Goal: Information Seeking & Learning: Learn about a topic

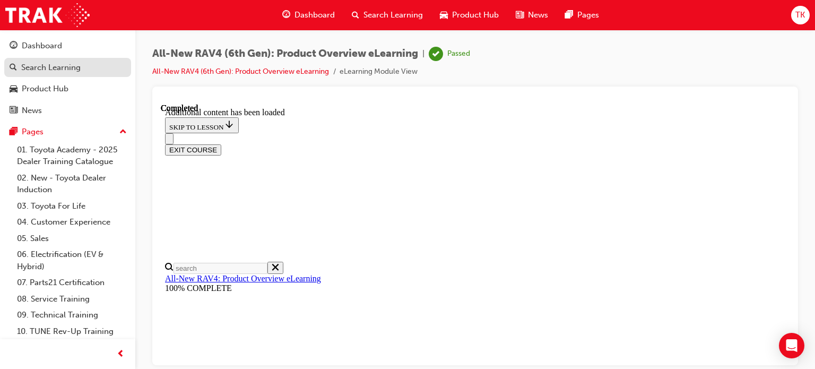
scroll to position [408, 0]
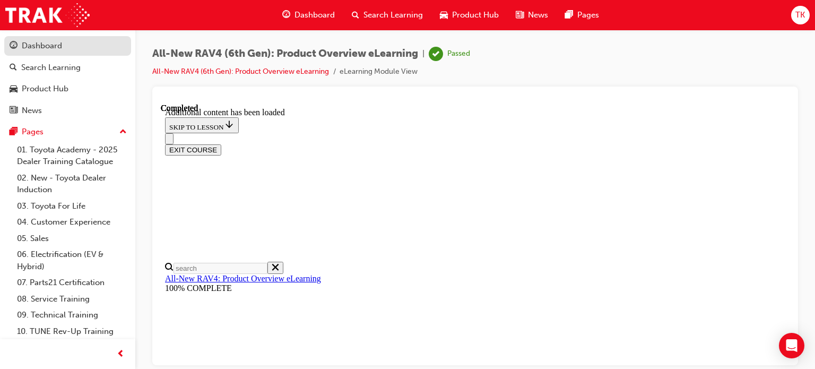
click at [47, 55] on link "Dashboard" at bounding box center [67, 46] width 127 height 20
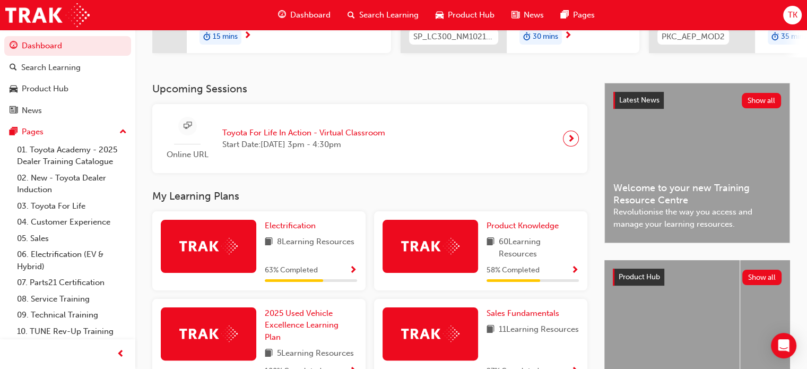
scroll to position [212, 0]
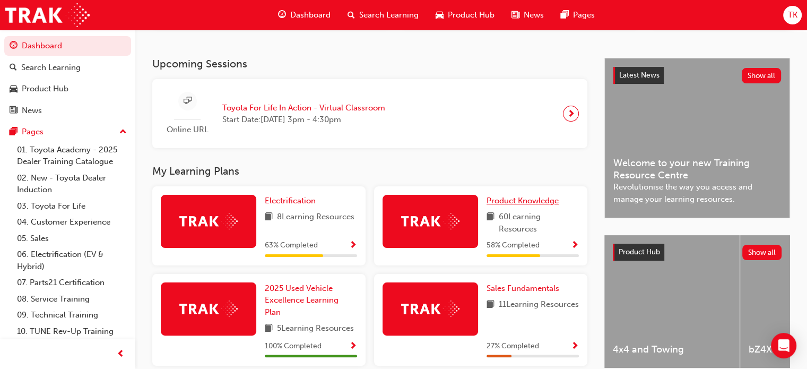
click at [499, 202] on span "Product Knowledge" at bounding box center [522, 201] width 72 height 10
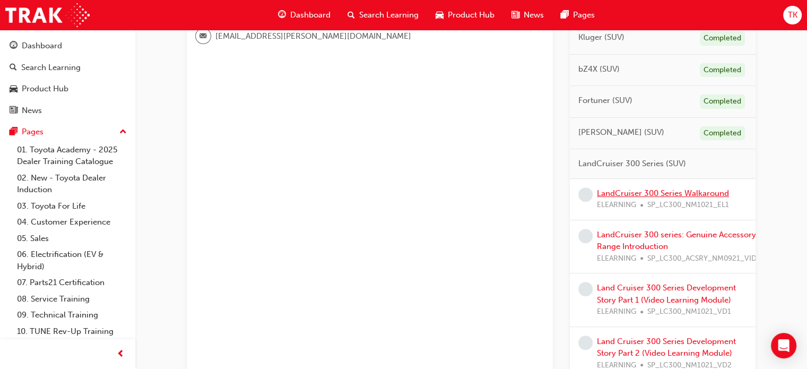
click at [638, 191] on link "LandCruiser 300 Series Walkaround" at bounding box center [663, 193] width 132 height 10
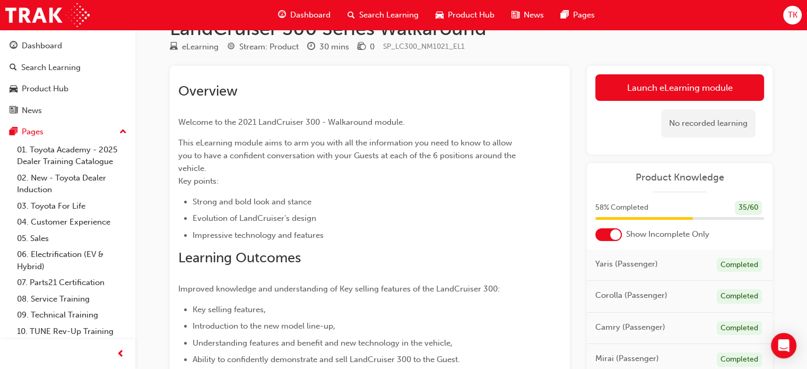
scroll to position [23, 0]
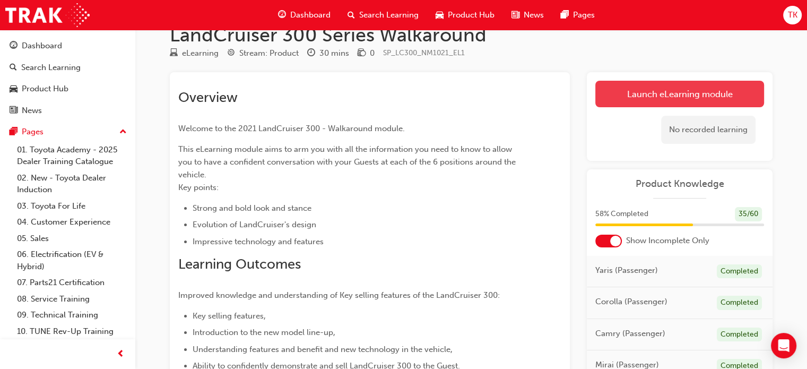
click at [686, 90] on link "Launch eLearning module" at bounding box center [679, 94] width 169 height 27
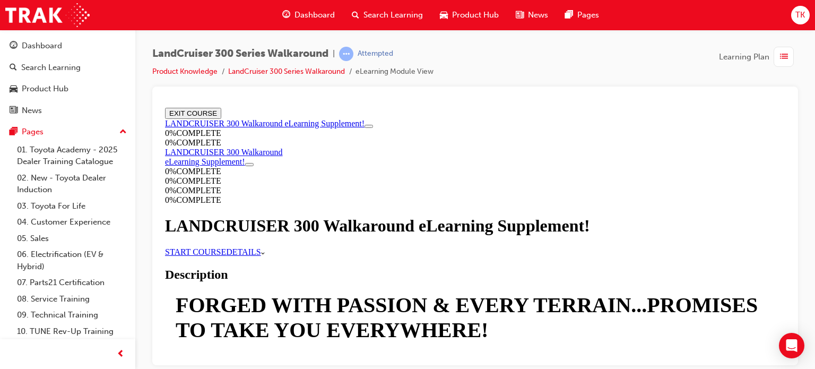
scroll to position [159, 0]
click at [226, 247] on link "START COURSE" at bounding box center [195, 251] width 61 height 9
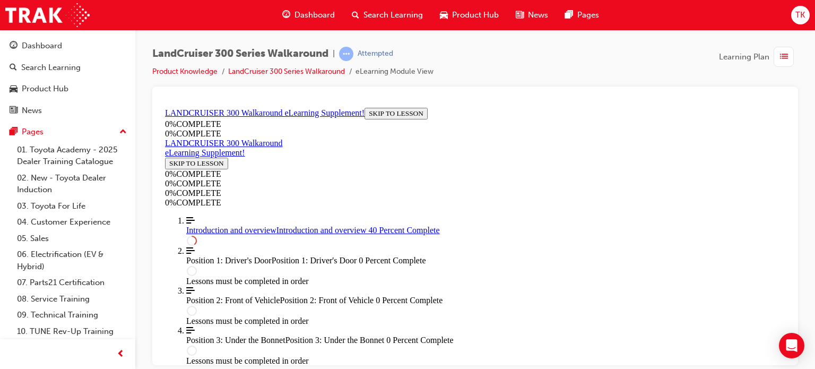
scroll to position [673, 0]
drag, startPoint x: 554, startPoint y: 176, endPoint x: 559, endPoint y: 173, distance: 5.7
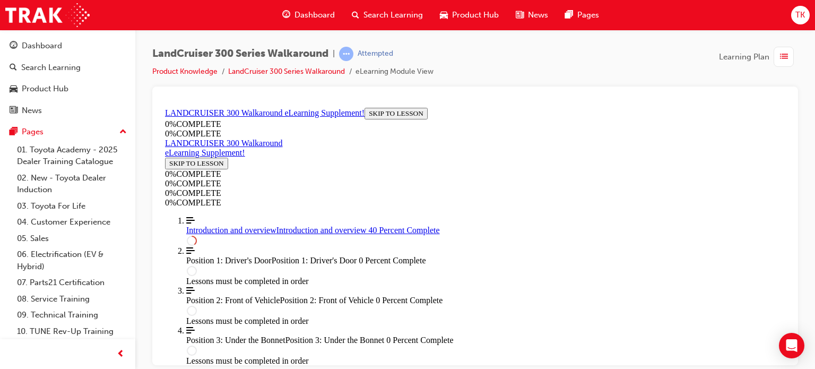
scroll to position [939, 0]
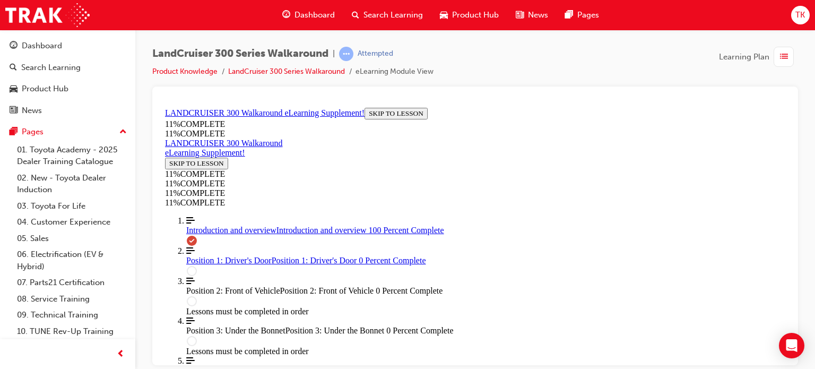
drag, startPoint x: 571, startPoint y: 232, endPoint x: 543, endPoint y: 232, distance: 27.6
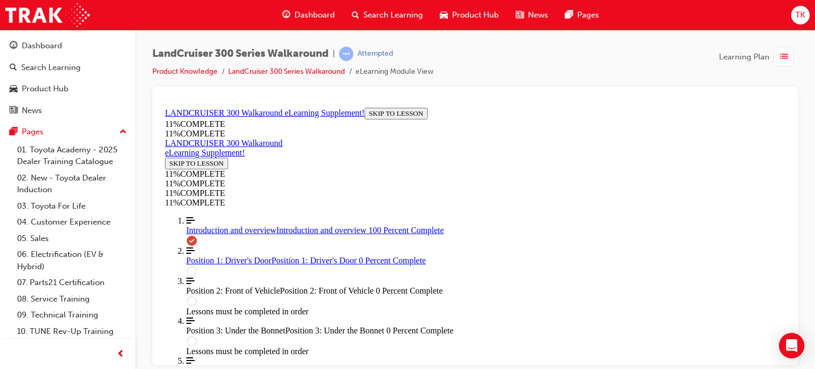
drag, startPoint x: 447, startPoint y: 175, endPoint x: 490, endPoint y: 169, distance: 43.4
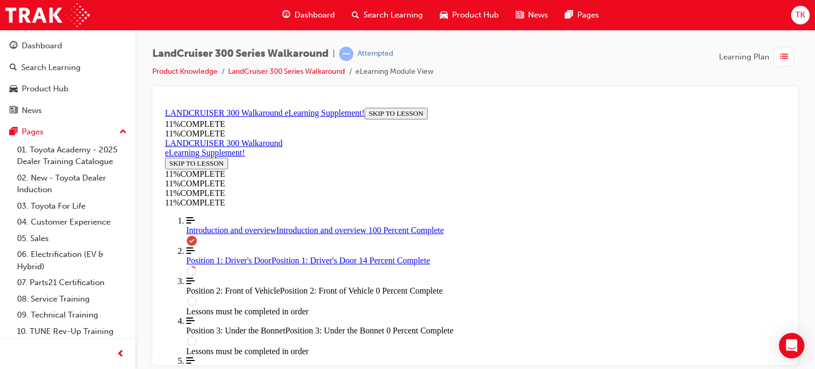
scroll to position [397, 0]
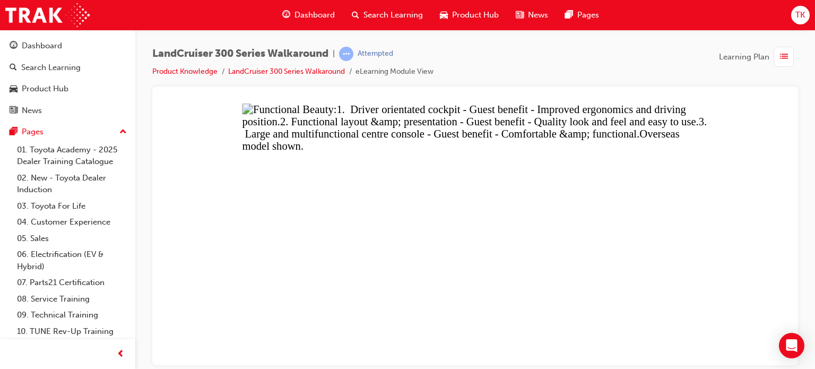
click at [738, 263] on button "Unzoom image" at bounding box center [475, 234] width 629 height 262
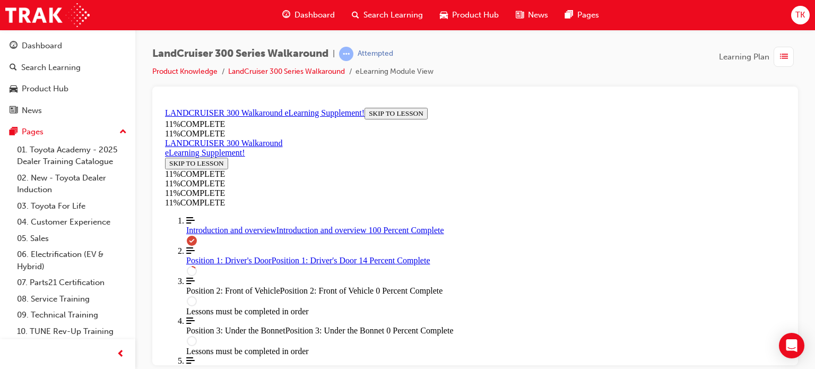
click at [561, 255] on button "Unzoom image" at bounding box center [475, 234] width 629 height 262
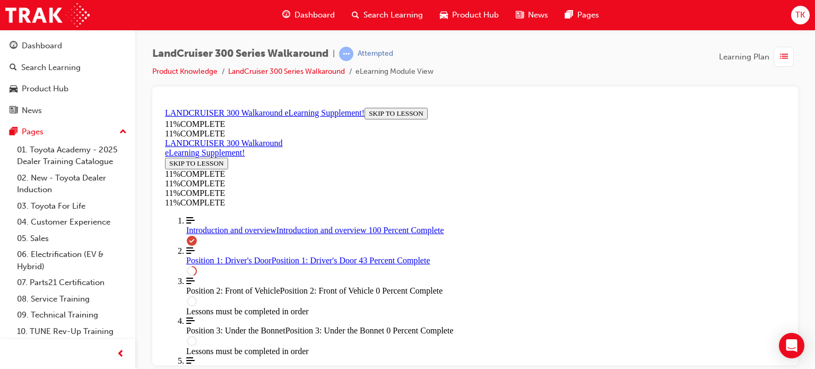
drag, startPoint x: 681, startPoint y: 236, endPoint x: 641, endPoint y: 256, distance: 44.6
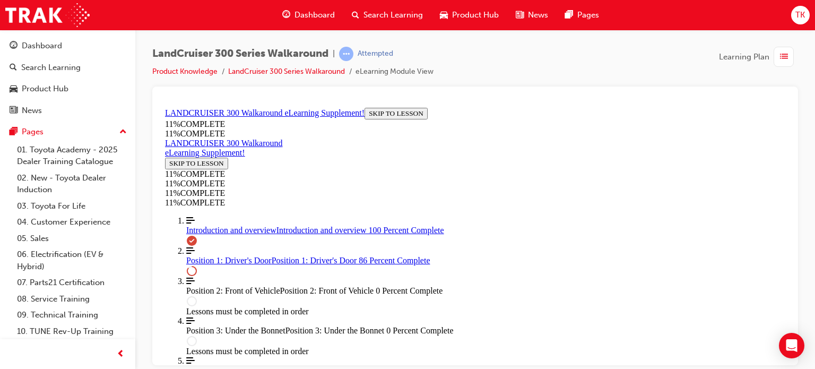
drag, startPoint x: 469, startPoint y: 249, endPoint x: 500, endPoint y: 298, distance: 57.7
drag, startPoint x: 463, startPoint y: 253, endPoint x: 492, endPoint y: 249, distance: 29.5
drag, startPoint x: 469, startPoint y: 202, endPoint x: 505, endPoint y: 204, distance: 36.1
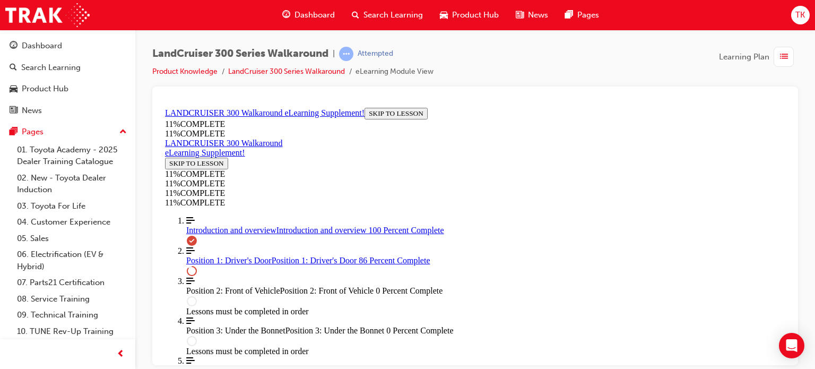
drag, startPoint x: 472, startPoint y: 341, endPoint x: 499, endPoint y: 240, distance: 104.4
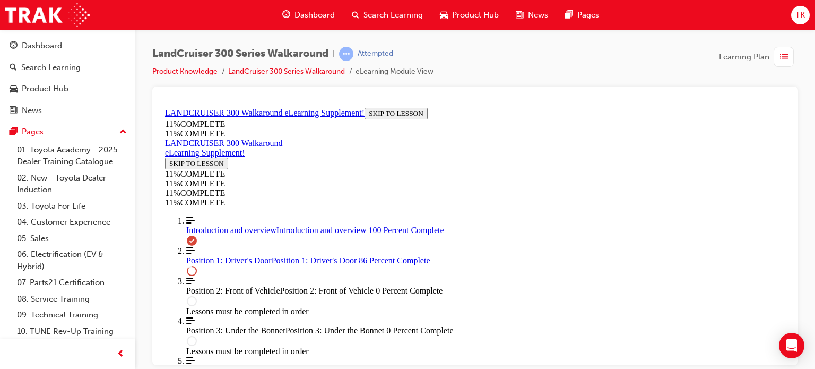
drag, startPoint x: 458, startPoint y: 233, endPoint x: 484, endPoint y: 236, distance: 26.1
drag, startPoint x: 469, startPoint y: 290, endPoint x: 502, endPoint y: 290, distance: 33.4
drag, startPoint x: 505, startPoint y: 295, endPoint x: 503, endPoint y: 242, distance: 53.1
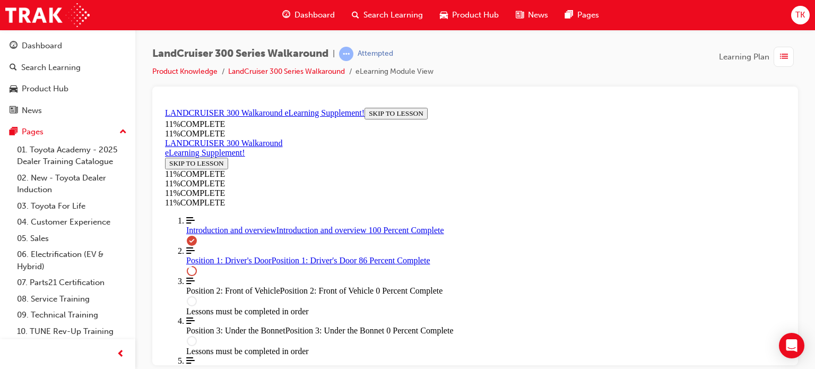
drag, startPoint x: 489, startPoint y: 302, endPoint x: 518, endPoint y: 295, distance: 29.3
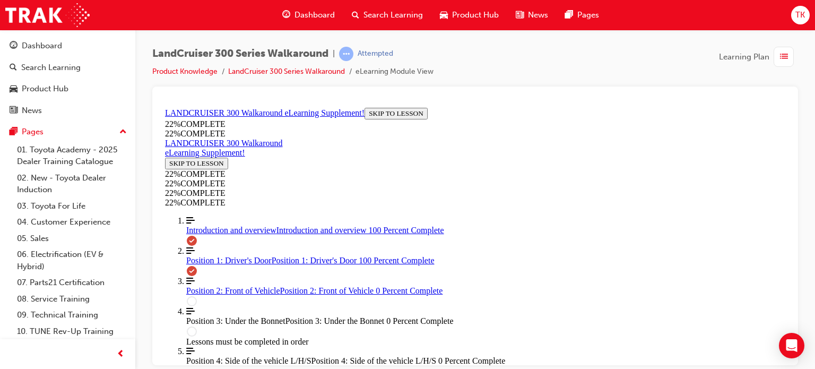
scroll to position [1729, 0]
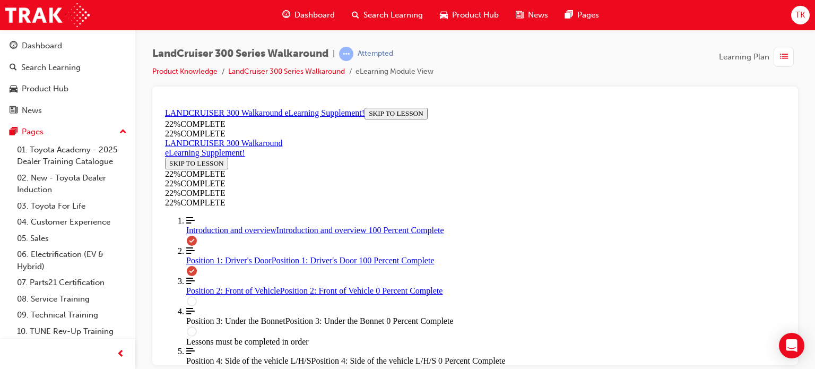
scroll to position [1818, 0]
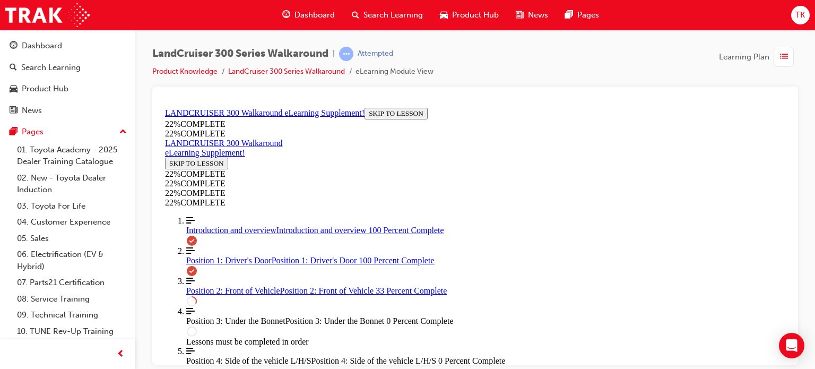
drag, startPoint x: 446, startPoint y: 179, endPoint x: 498, endPoint y: 182, distance: 52.1
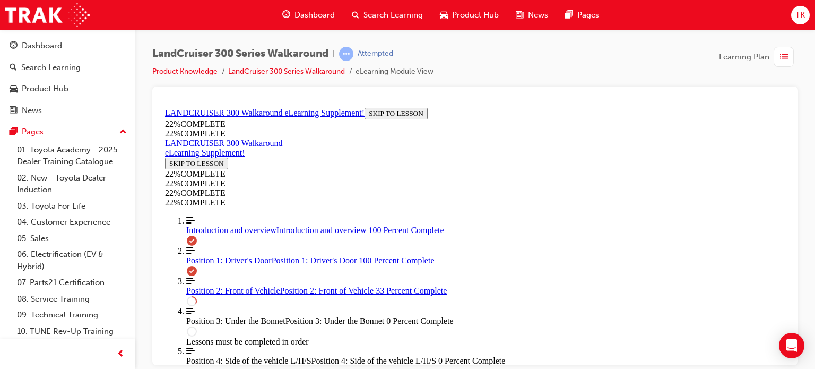
scroll to position [548, 0]
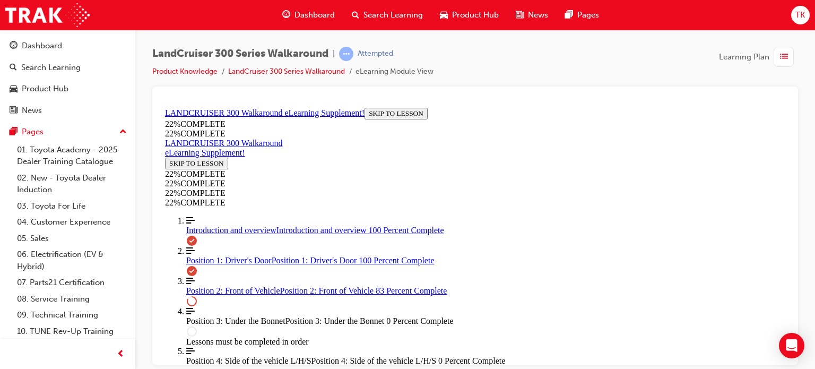
scroll to position [940, 0]
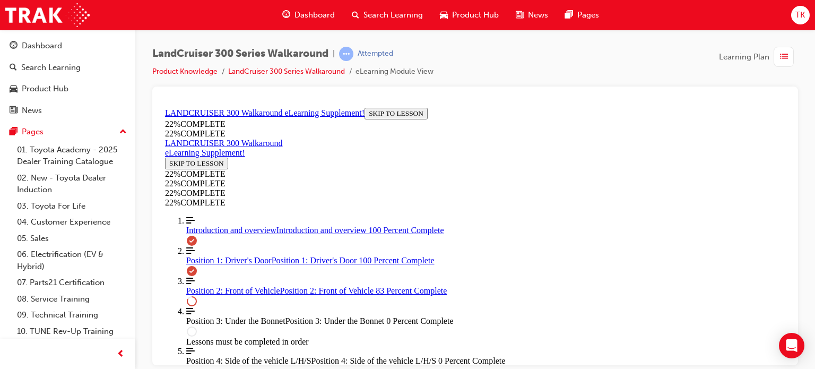
scroll to position [993, 0]
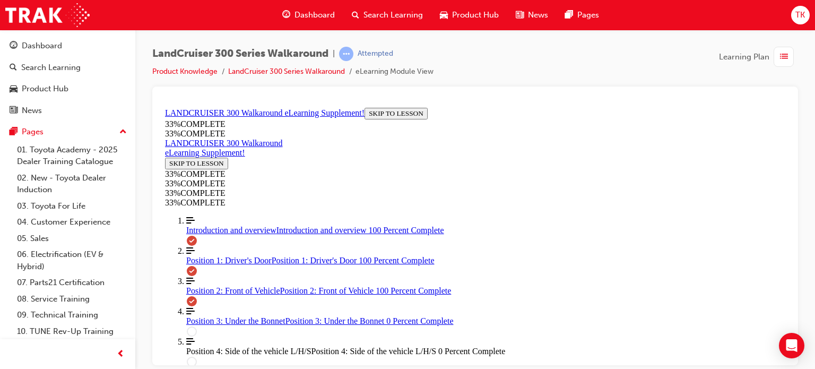
scroll to position [1417, 0]
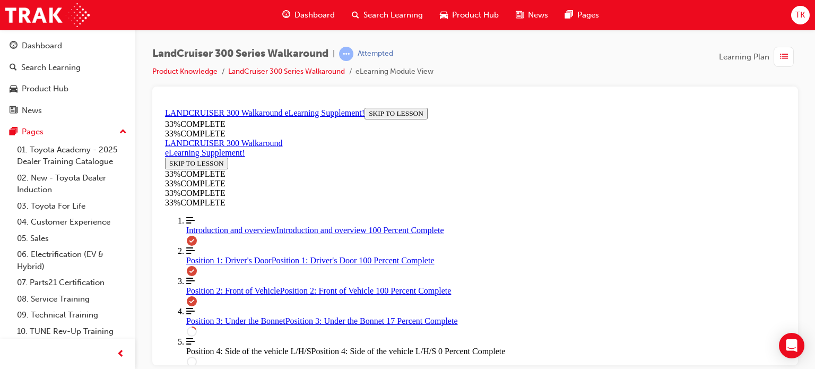
scroll to position [750, 0]
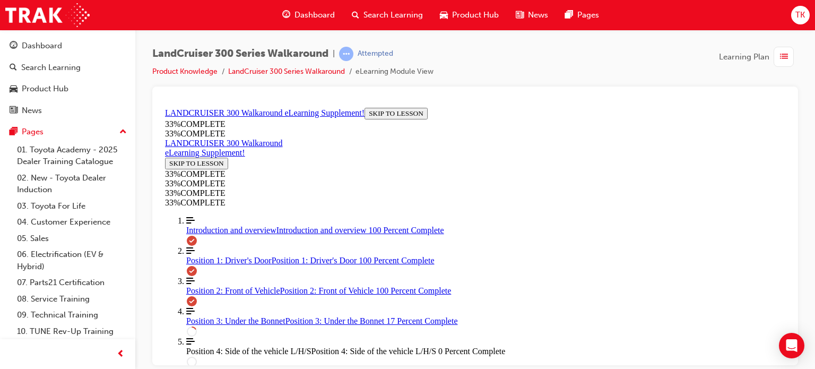
drag, startPoint x: 497, startPoint y: 202, endPoint x: 499, endPoint y: 208, distance: 6.6
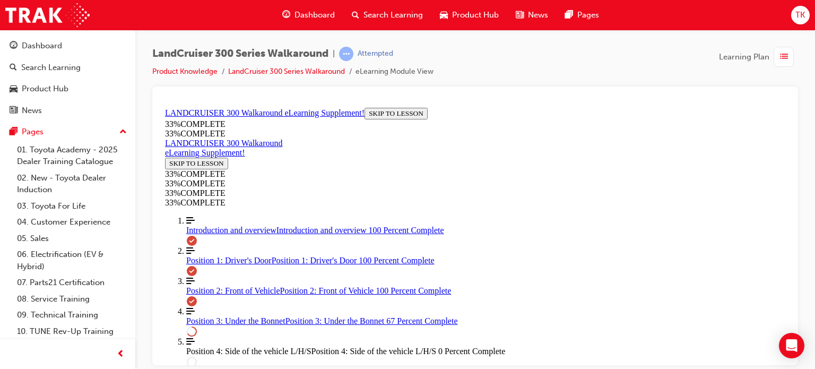
scroll to position [980, 0]
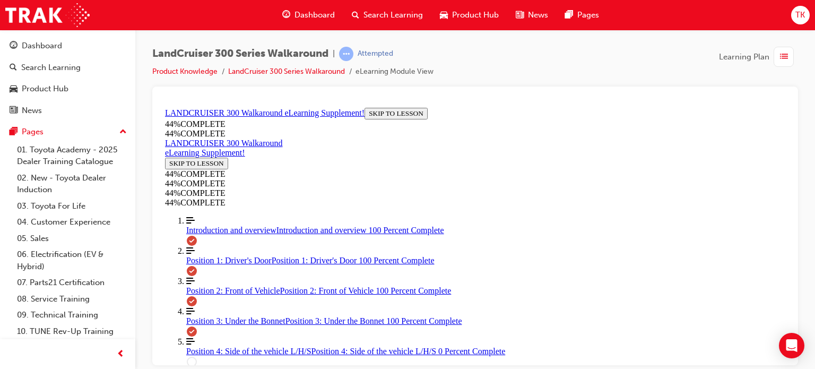
scroll to position [2104, 0]
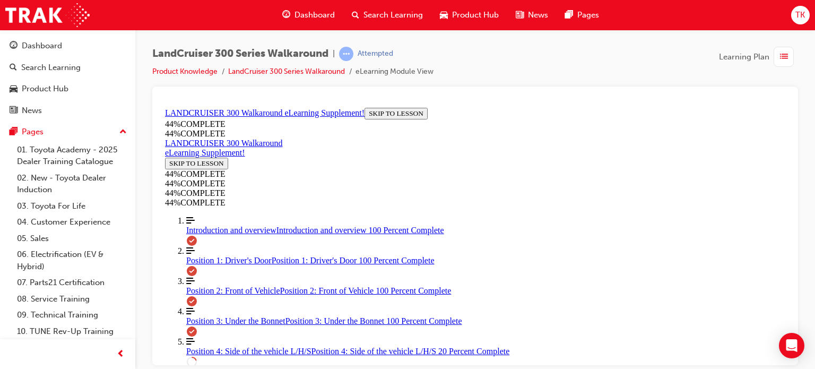
scroll to position [328, 0]
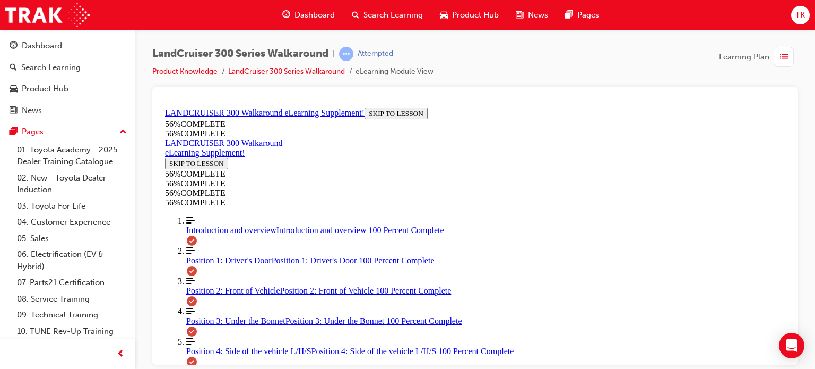
scroll to position [1198, 0]
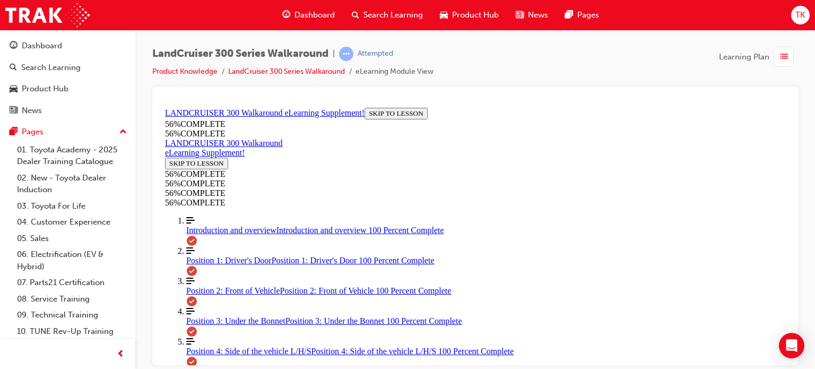
drag, startPoint x: 675, startPoint y: 238, endPoint x: 641, endPoint y: 240, distance: 34.0
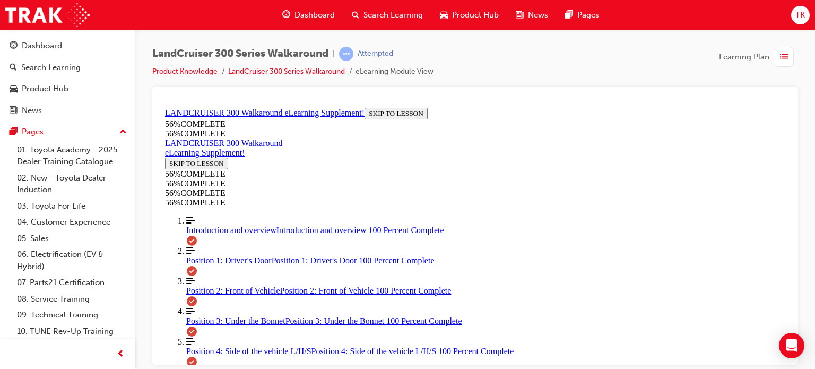
scroll to position [601, 0]
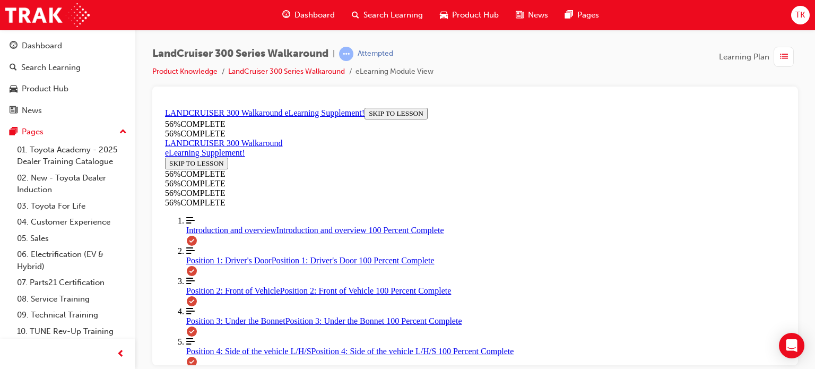
drag, startPoint x: 486, startPoint y: 158, endPoint x: 516, endPoint y: 311, distance: 156.1
drag, startPoint x: 463, startPoint y: 251, endPoint x: 490, endPoint y: 251, distance: 27.1
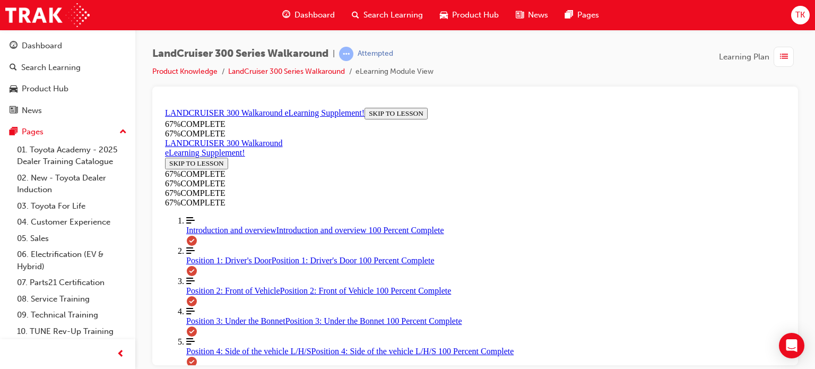
drag, startPoint x: 463, startPoint y: 159, endPoint x: 489, endPoint y: 158, distance: 26.6
drag, startPoint x: 485, startPoint y: 221, endPoint x: 517, endPoint y: 212, distance: 32.4
drag, startPoint x: 486, startPoint y: 209, endPoint x: 525, endPoint y: 209, distance: 38.7
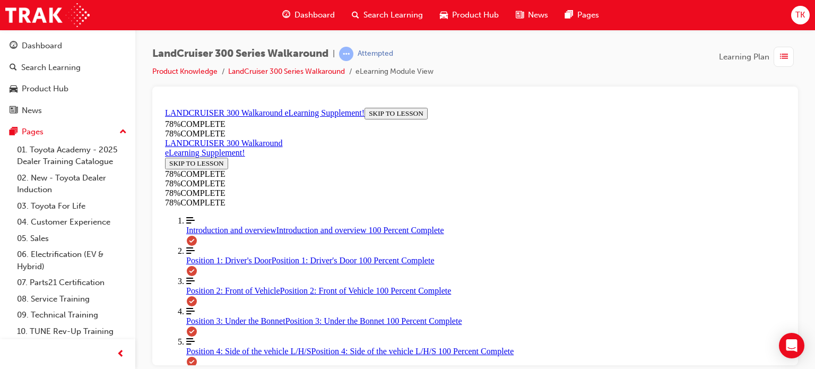
drag, startPoint x: 526, startPoint y: 272, endPoint x: 530, endPoint y: 257, distance: 15.6
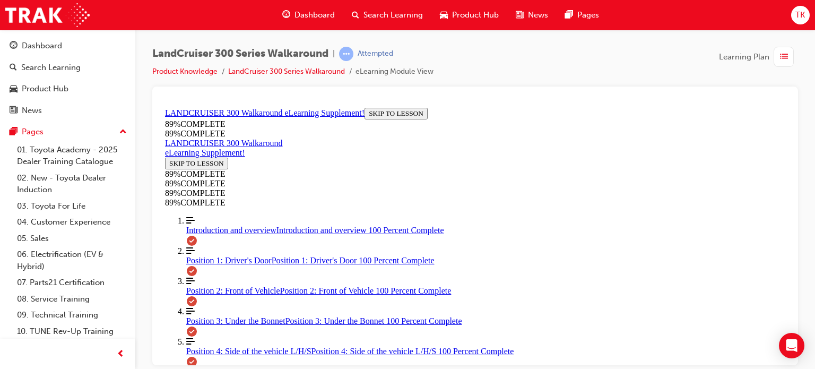
scroll to position [892, 0]
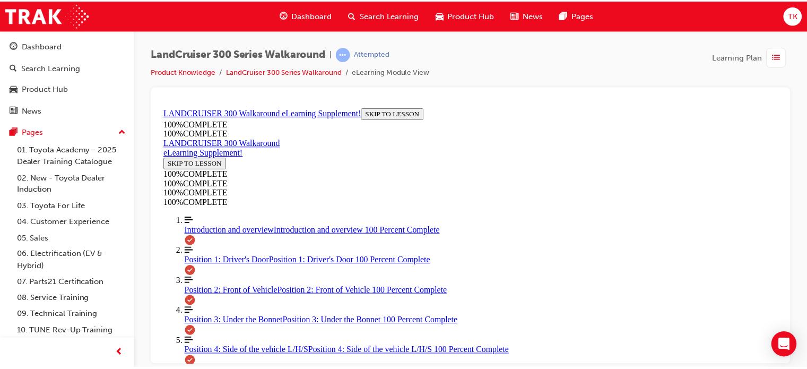
scroll to position [538, 0]
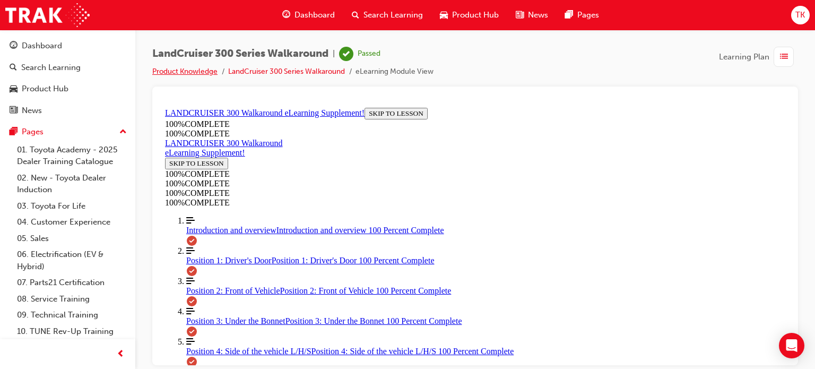
click at [173, 75] on link "Product Knowledge" at bounding box center [184, 71] width 65 height 9
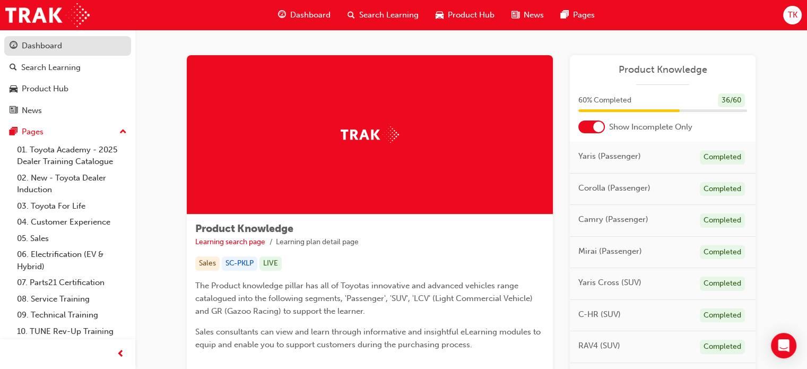
click at [42, 48] on div "Dashboard" at bounding box center [42, 46] width 40 height 12
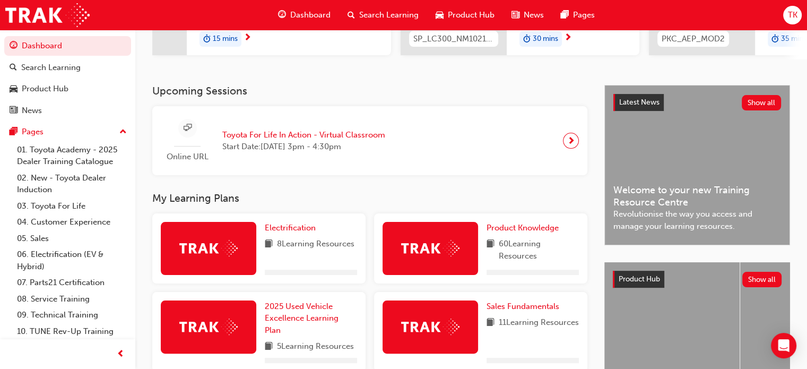
scroll to position [212, 0]
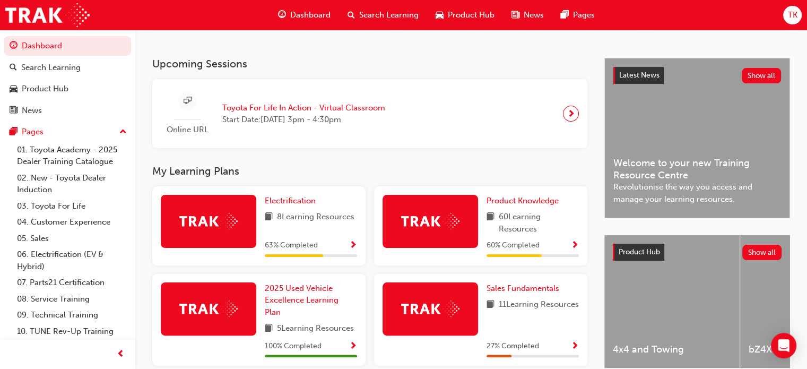
click at [317, 164] on div "Upcoming Sessions Online URL Toyota For Life In Action - Virtual Classroom Star…" at bounding box center [378, 357] width 452 height 599
click at [395, 175] on h3 "My Learning Plans" at bounding box center [369, 171] width 435 height 12
click at [357, 168] on h3 "My Learning Plans" at bounding box center [369, 171] width 435 height 12
click at [533, 201] on span "Product Knowledge" at bounding box center [522, 201] width 72 height 10
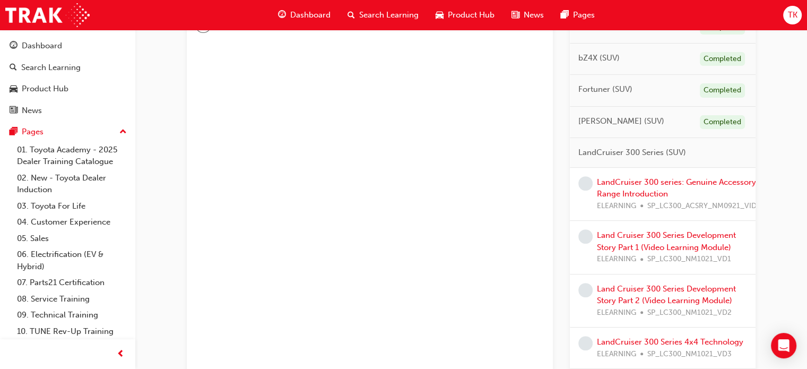
scroll to position [424, 0]
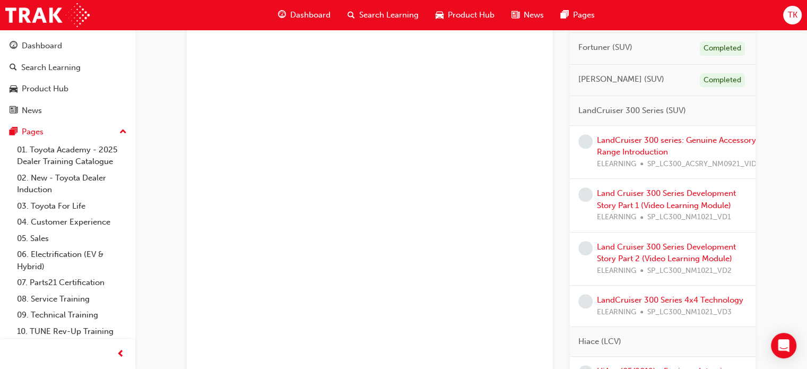
click at [54, 40] on div "Dashboard" at bounding box center [42, 46] width 40 height 12
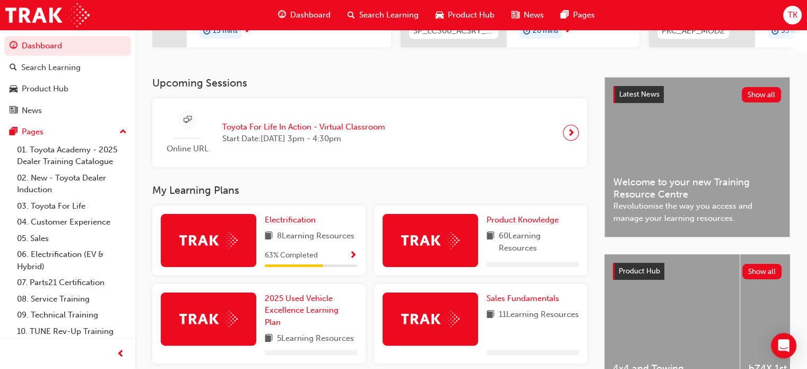
scroll to position [212, 0]
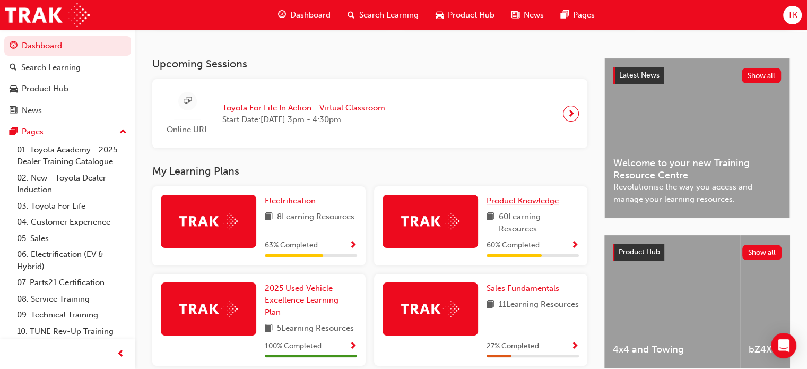
click at [502, 207] on link "Product Knowledge" at bounding box center [524, 201] width 76 height 12
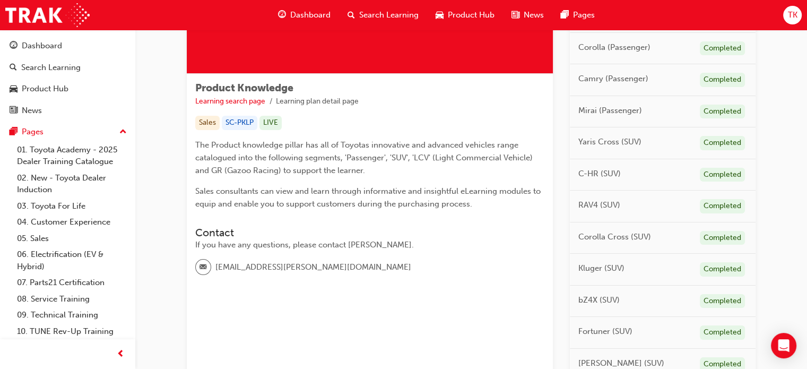
scroll to position [265, 0]
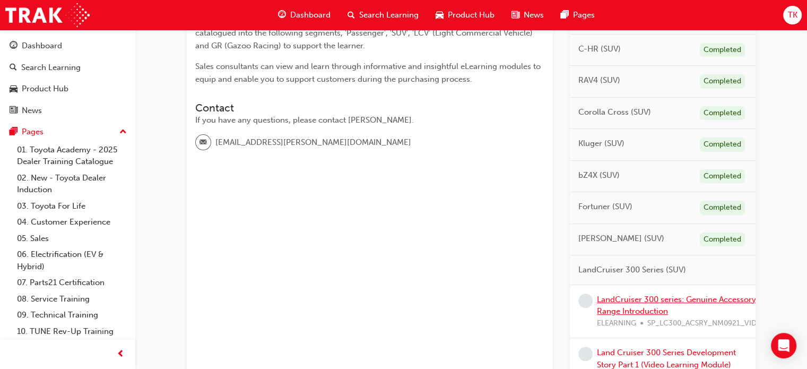
click at [652, 309] on link "LandCruiser 300 series: Genuine Accessory Range Introduction" at bounding box center [676, 305] width 159 height 22
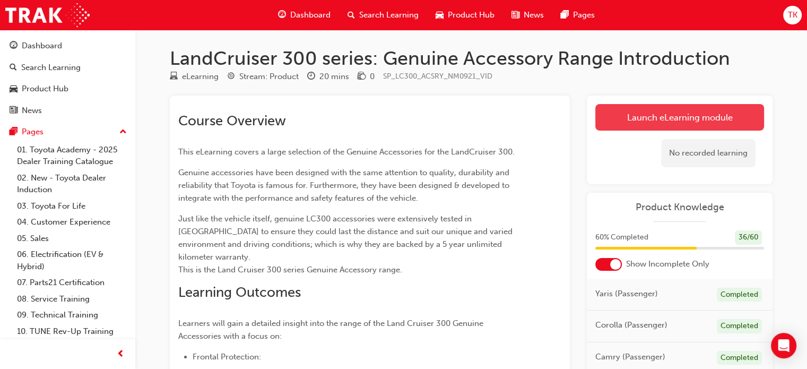
click at [657, 125] on link "Launch eLearning module" at bounding box center [679, 117] width 169 height 27
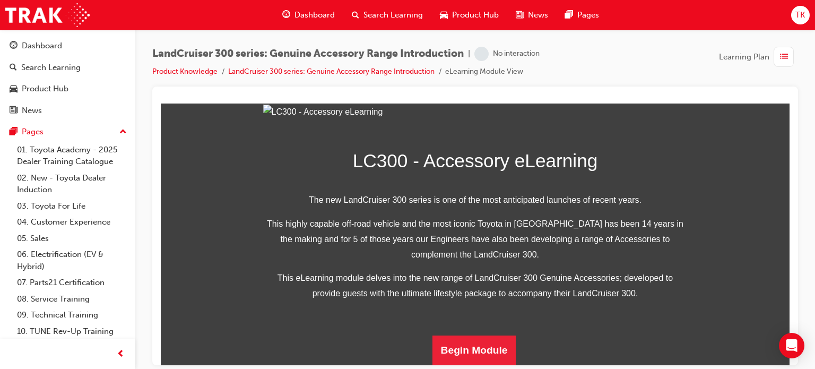
scroll to position [321, 0]
click at [466, 350] on button "Begin Module" at bounding box center [474, 350] width 84 height 30
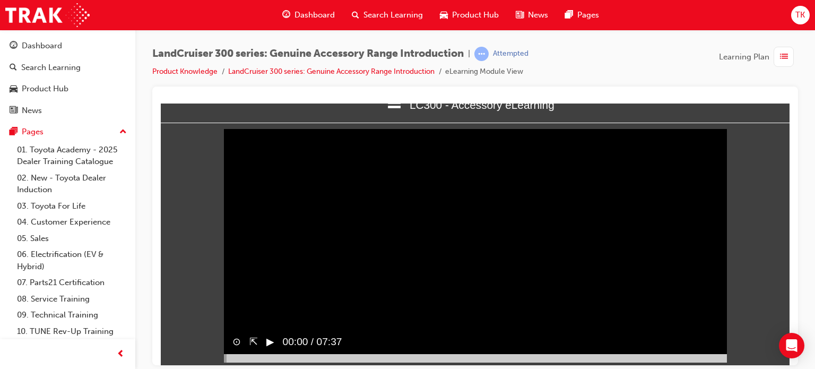
scroll to position [35, 0]
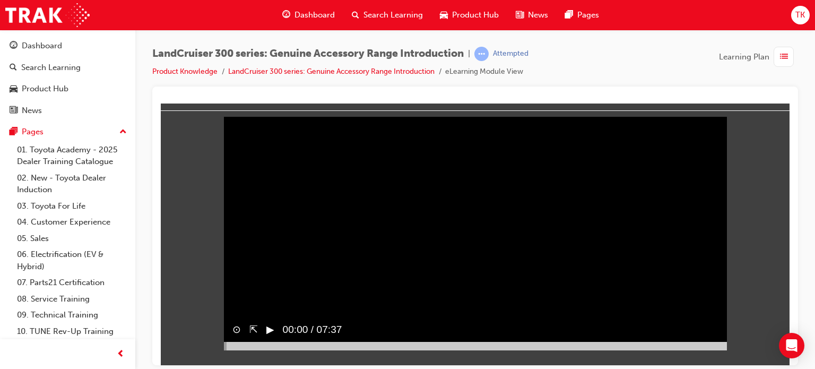
click at [268, 337] on button "▶︎" at bounding box center [270, 328] width 8 height 15
click at [245, 350] on div at bounding box center [475, 345] width 503 height 8
click at [707, 350] on div at bounding box center [475, 345] width 503 height 8
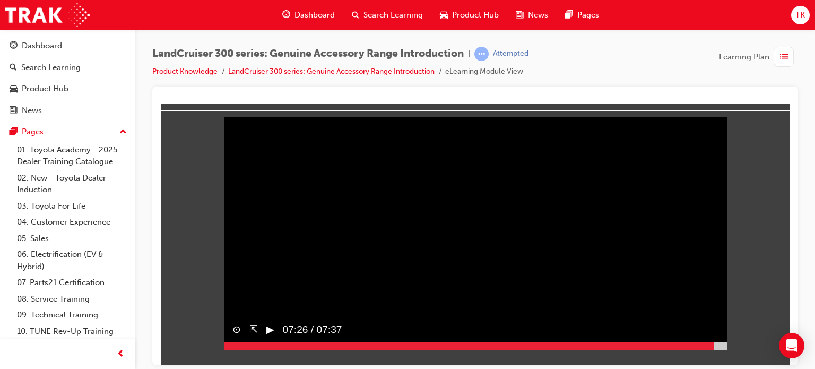
click at [717, 350] on div at bounding box center [475, 345] width 503 height 8
click at [268, 337] on button "▶︎" at bounding box center [270, 328] width 8 height 15
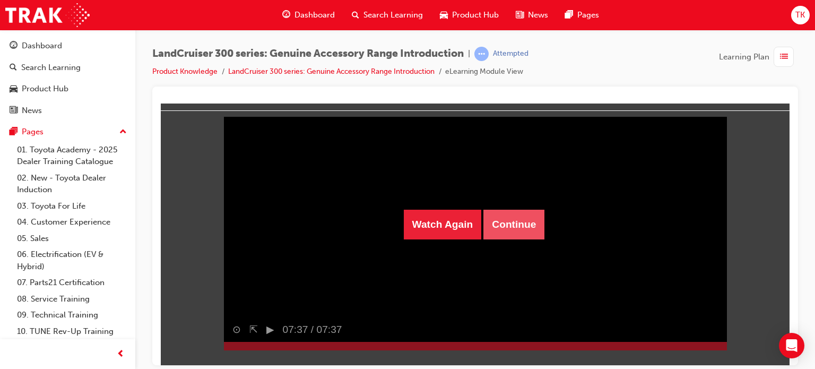
click at [518, 225] on button "Continue" at bounding box center [513, 224] width 61 height 30
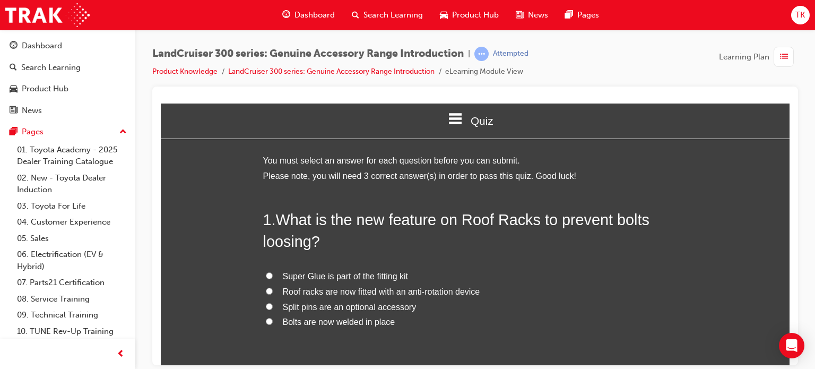
scroll to position [53, 0]
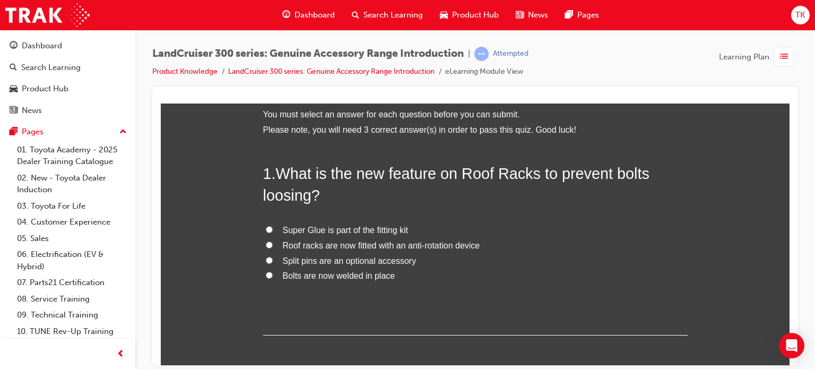
click at [266, 274] on input "Bolts are now welded in place" at bounding box center [269, 274] width 7 height 7
radio input "true"
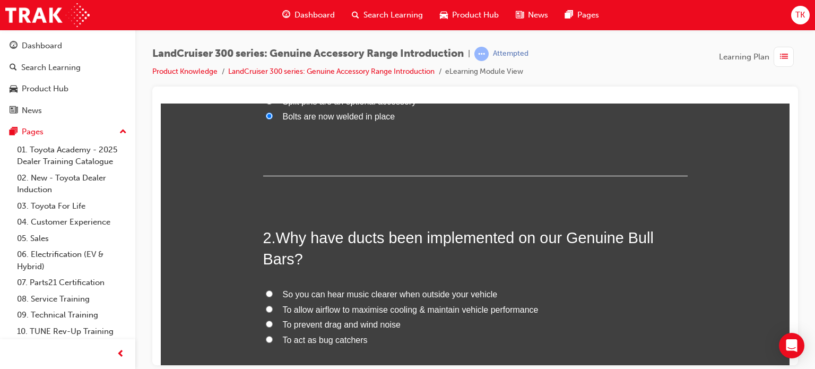
scroll to position [265, 0]
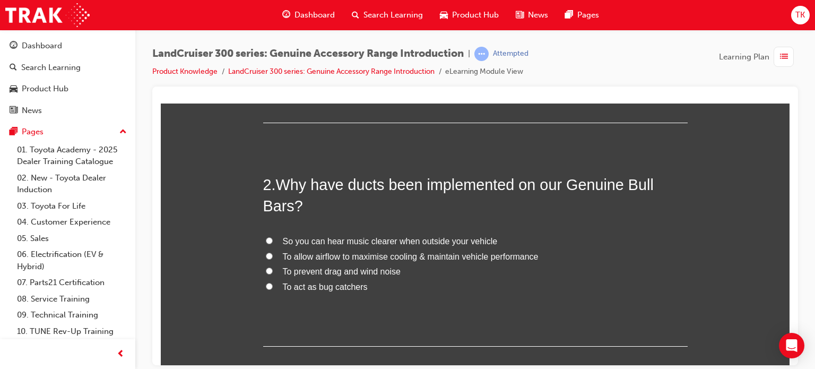
click at [266, 252] on input "To allow airflow to maximise cooling & maintain vehicle performance" at bounding box center [269, 255] width 7 height 7
radio input "true"
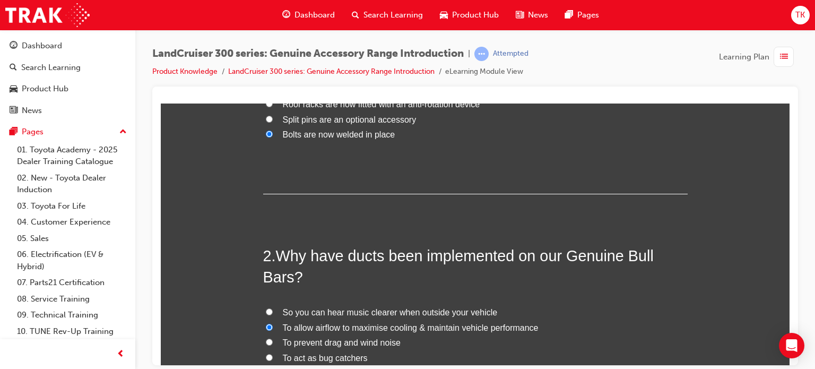
scroll to position [53, 0]
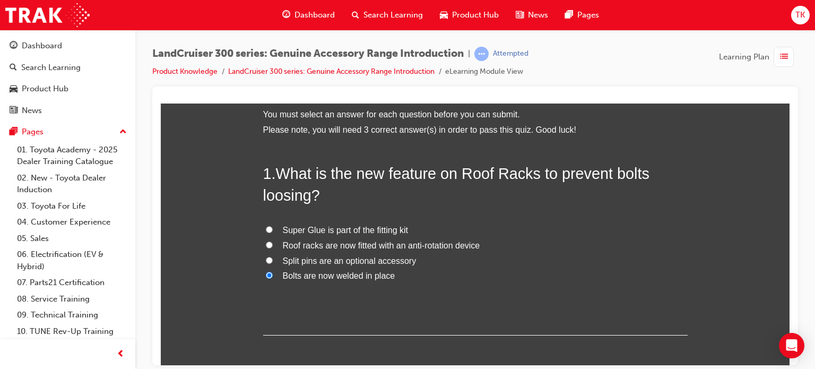
click at [266, 276] on input "Bolts are now welded in place" at bounding box center [269, 274] width 7 height 7
click at [267, 245] on input "Roof racks are now fitted with an anti-rotation device" at bounding box center [269, 244] width 7 height 7
radio input "true"
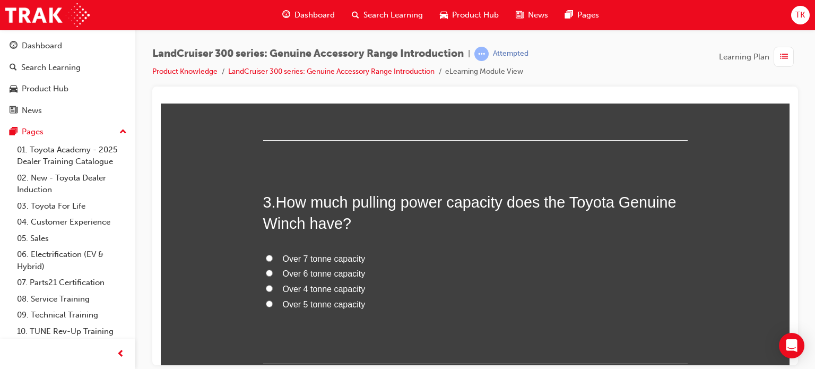
scroll to position [496, 0]
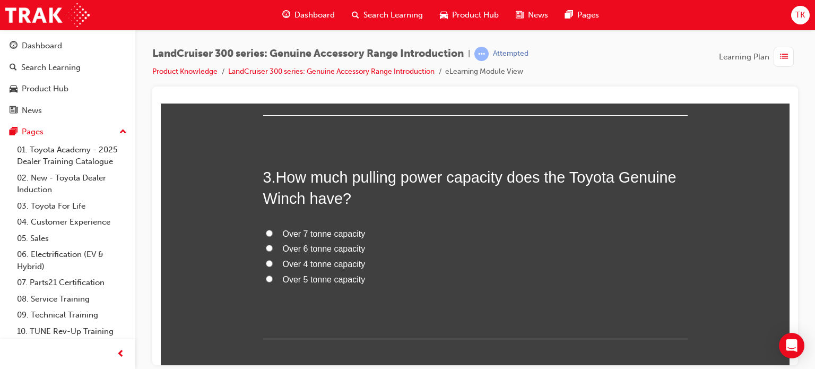
click at [266, 277] on input "Over 5 tonne capacity" at bounding box center [269, 278] width 7 height 7
radio input "true"
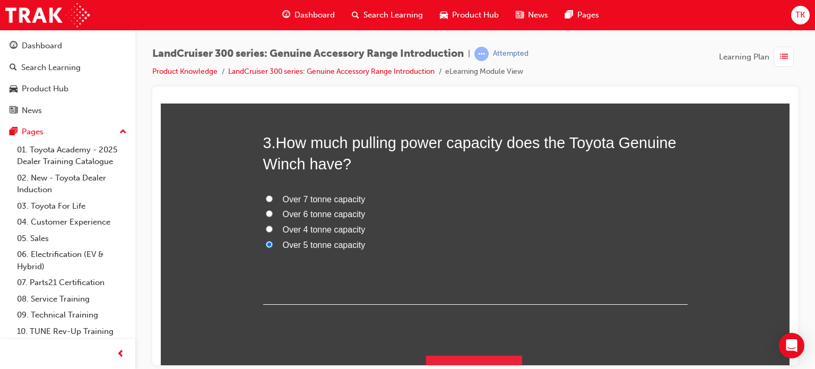
scroll to position [549, 0]
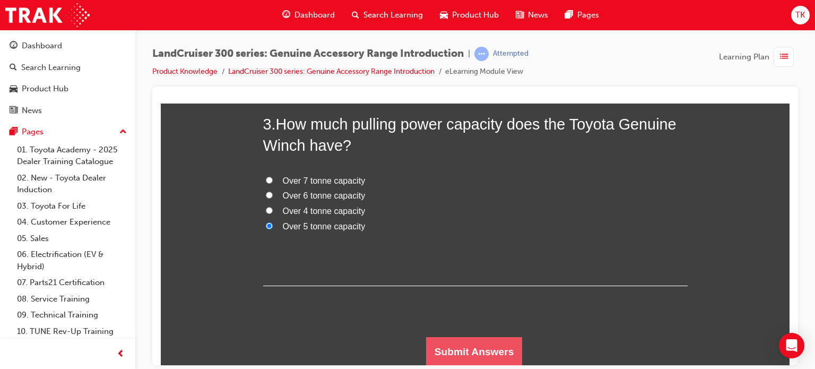
click at [448, 344] on button "Submit Answers" at bounding box center [474, 351] width 97 height 30
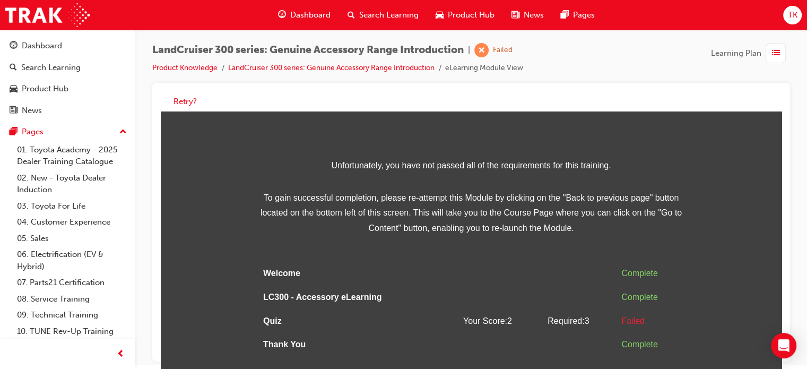
scroll to position [7, 0]
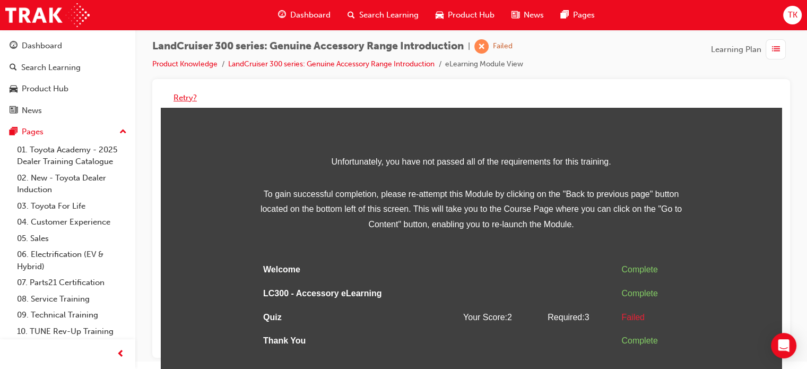
click at [175, 94] on button "Retry?" at bounding box center [184, 98] width 23 height 12
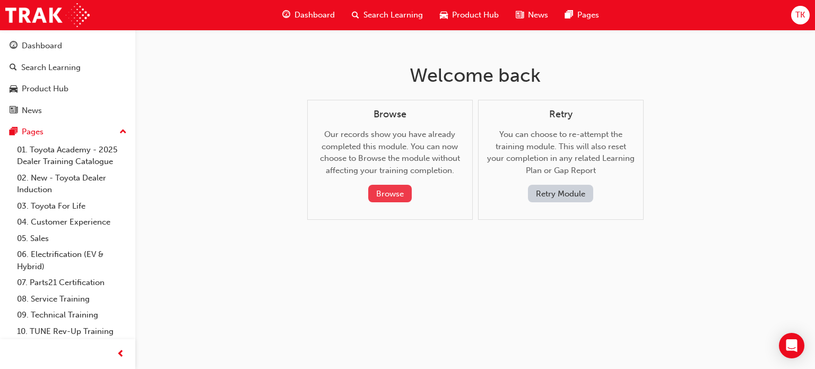
click at [385, 189] on button "Browse" at bounding box center [389, 194] width 43 height 18
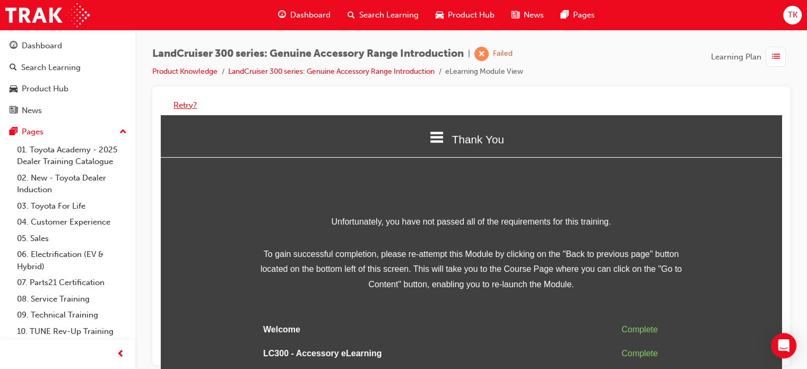
click at [187, 106] on button "Retry?" at bounding box center [184, 105] width 23 height 12
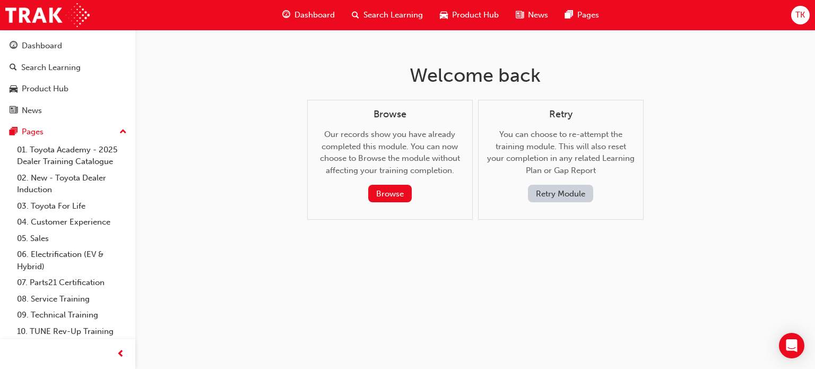
click at [562, 193] on button "Retry Module" at bounding box center [560, 194] width 65 height 18
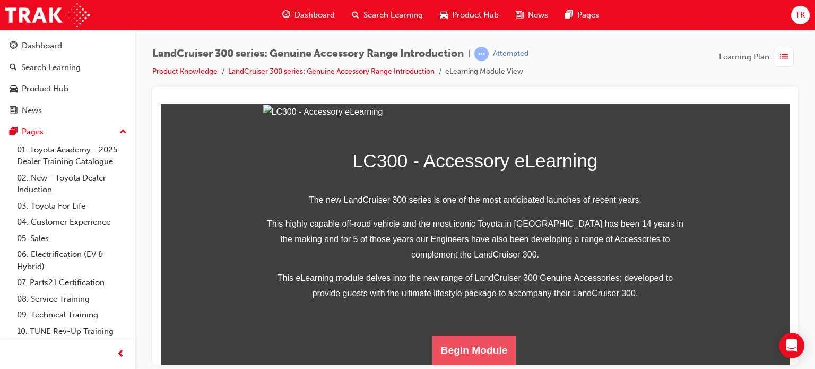
click at [478, 349] on button "Begin Module" at bounding box center [474, 350] width 84 height 30
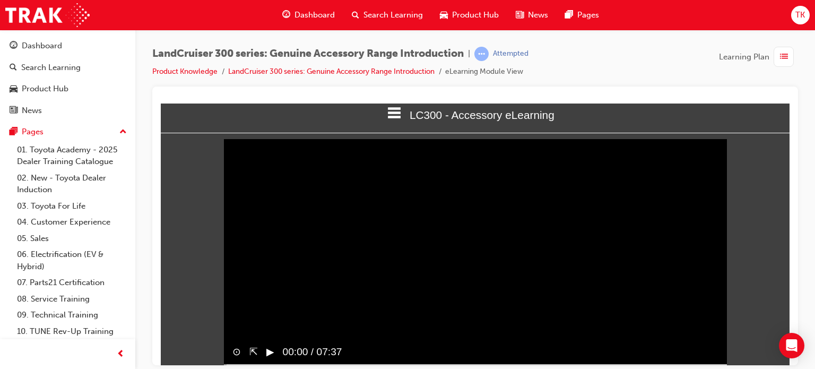
scroll to position [35, 0]
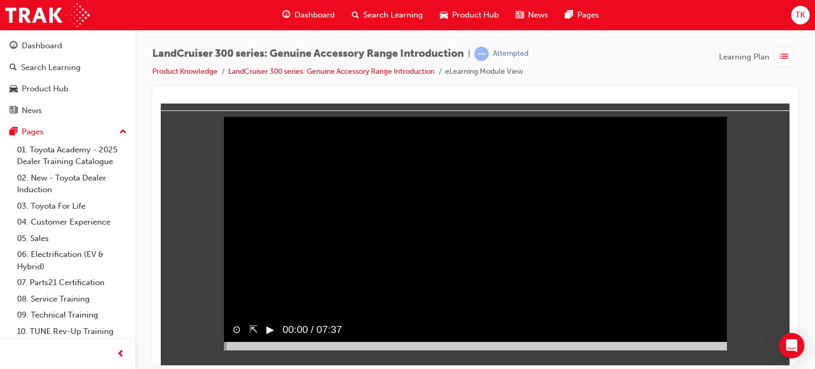
click at [718, 350] on div at bounding box center [475, 345] width 503 height 8
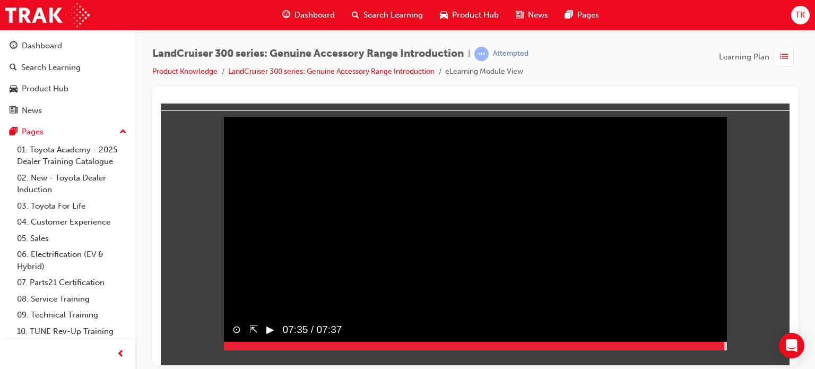
click at [724, 350] on div at bounding box center [475, 345] width 503 height 8
click at [272, 337] on button "▶︎" at bounding box center [270, 328] width 8 height 15
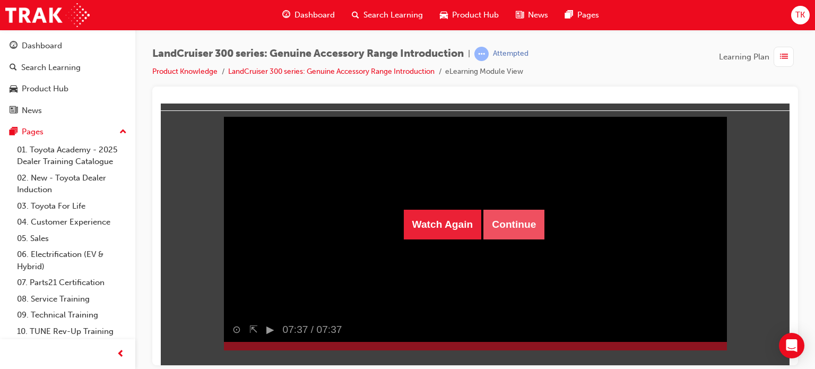
click at [509, 222] on button "Continue" at bounding box center [513, 224] width 61 height 30
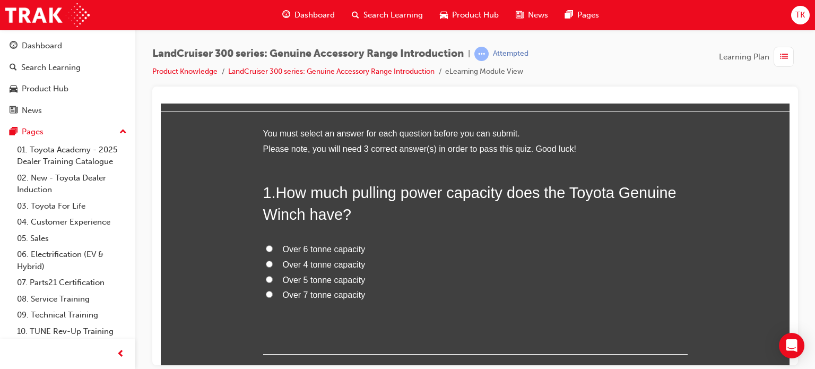
scroll to position [53, 0]
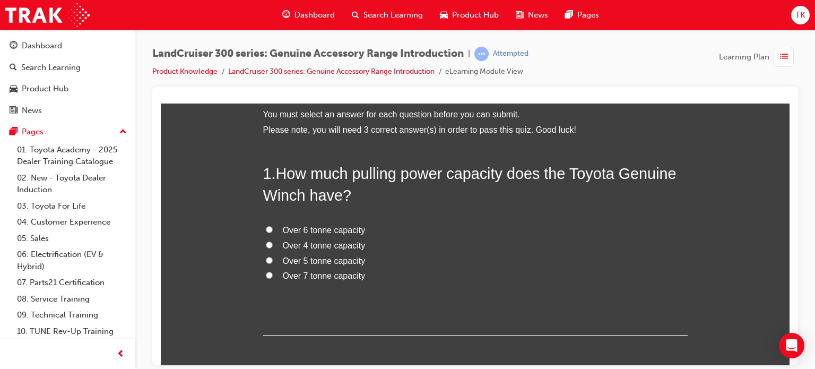
click at [290, 229] on span "Over 6 tonne capacity" at bounding box center [324, 229] width 83 height 9
click at [273, 229] on input "Over 6 tonne capacity" at bounding box center [269, 228] width 7 height 7
radio input "true"
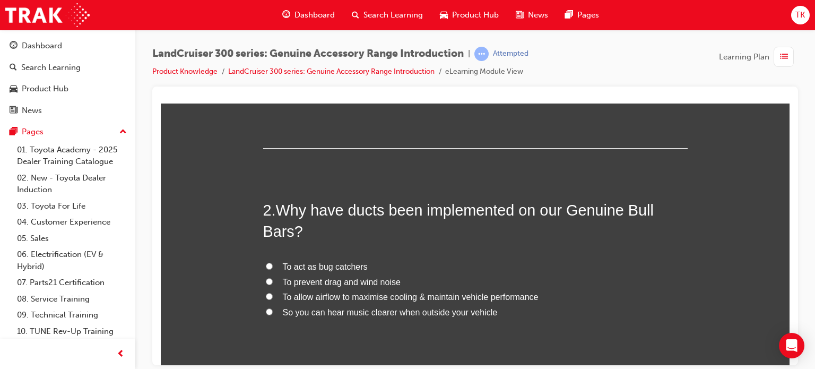
scroll to position [265, 0]
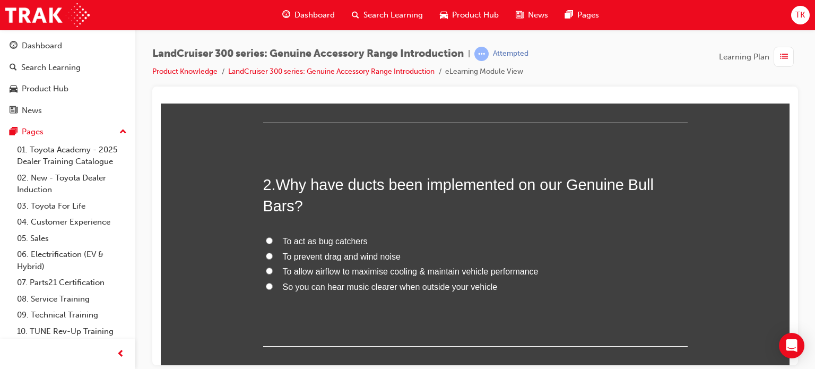
click at [316, 269] on span "To allow airflow to maximise cooling & maintain vehicle performance" at bounding box center [411, 270] width 256 height 9
click at [273, 269] on input "To allow airflow to maximise cooling & maintain vehicle performance" at bounding box center [269, 270] width 7 height 7
radio input "true"
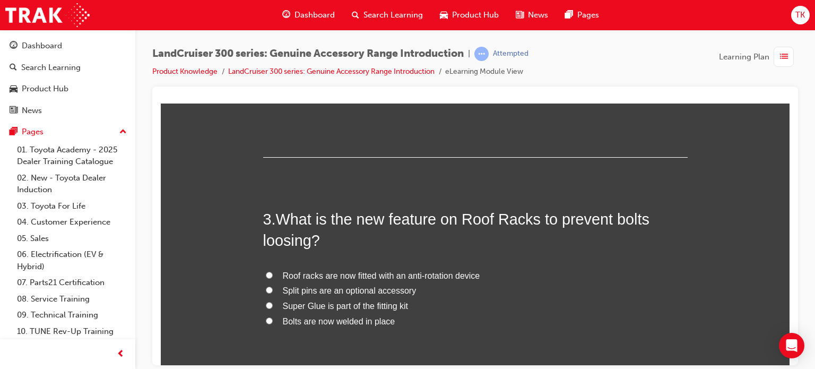
scroll to position [477, 0]
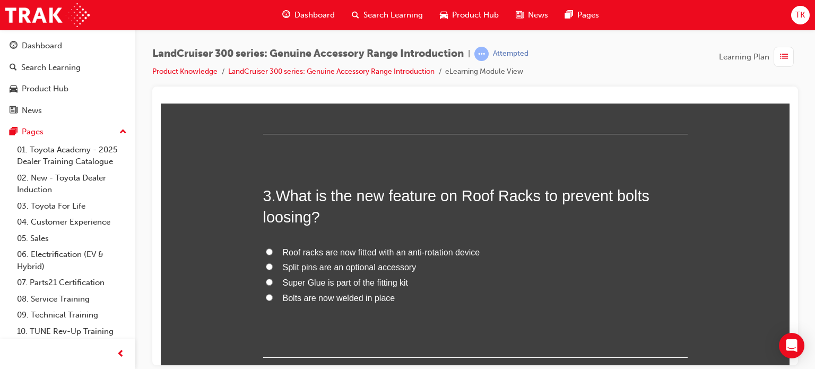
click at [311, 256] on span "Roof racks are now fitted with an anti-rotation device" at bounding box center [381, 251] width 197 height 9
click at [273, 255] on input "Roof racks are now fitted with an anti-rotation device" at bounding box center [269, 251] width 7 height 7
radio input "true"
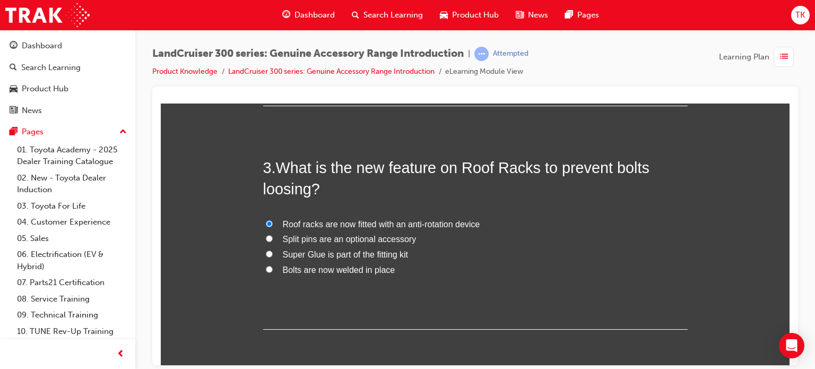
scroll to position [549, 0]
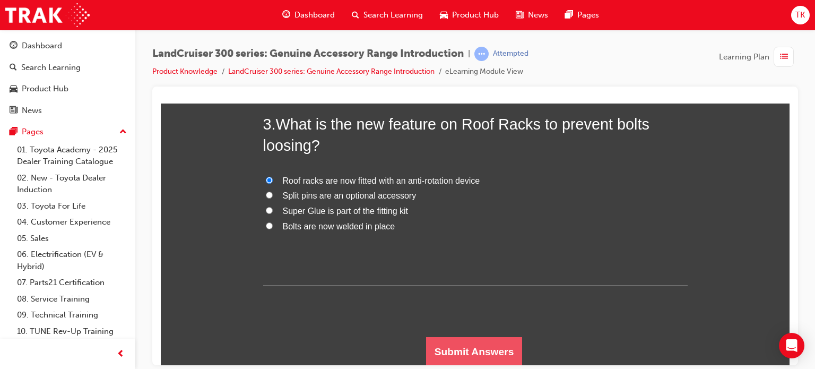
click at [448, 347] on button "Submit Answers" at bounding box center [474, 351] width 97 height 30
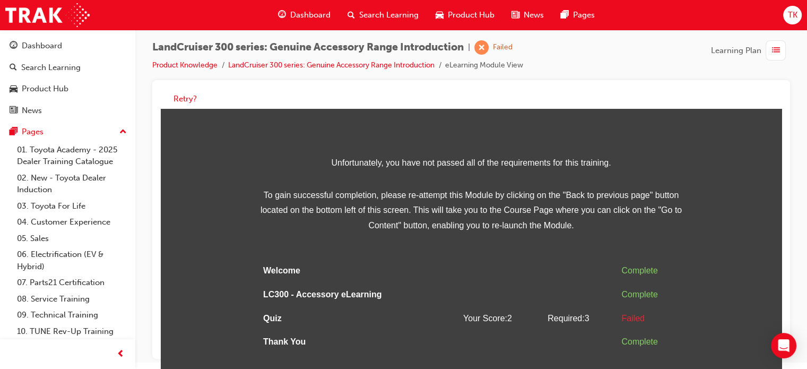
scroll to position [7, 0]
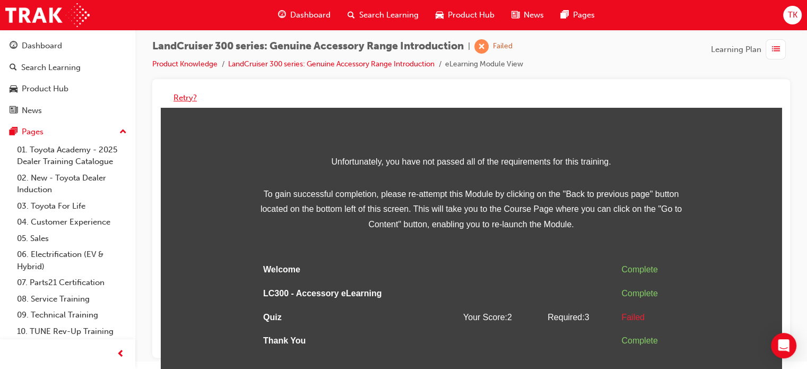
click at [189, 99] on button "Retry?" at bounding box center [184, 98] width 23 height 12
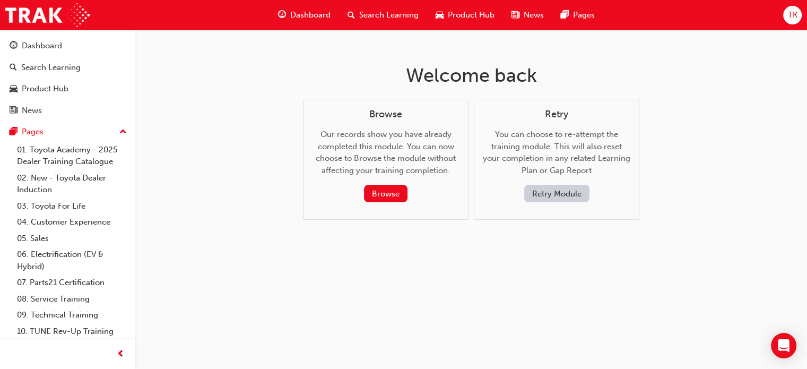
scroll to position [0, 0]
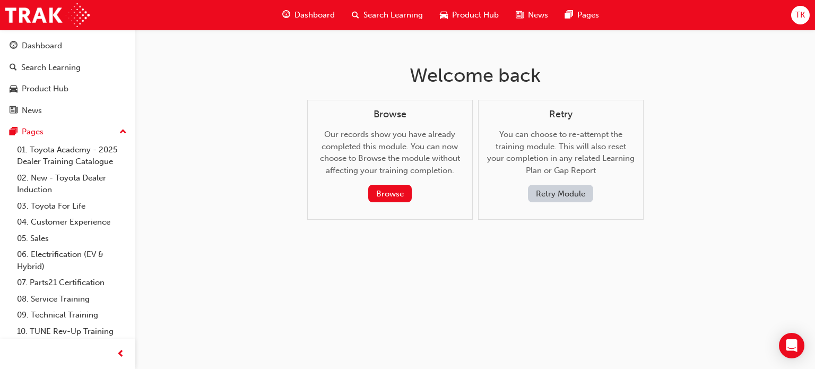
click at [539, 190] on button "Retry Module" at bounding box center [560, 194] width 65 height 18
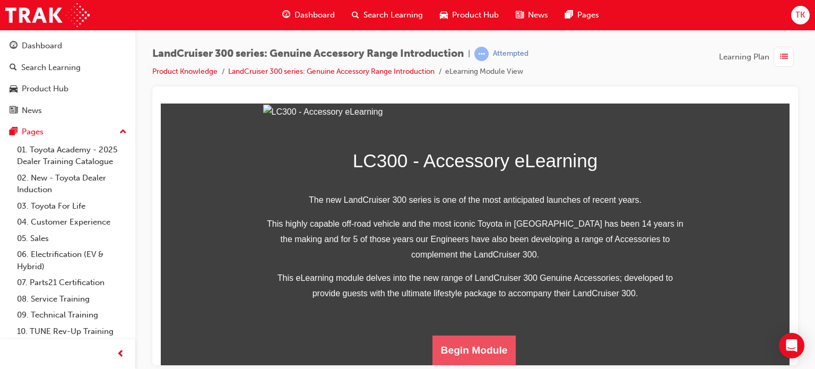
click at [468, 342] on button "Begin Module" at bounding box center [474, 350] width 84 height 30
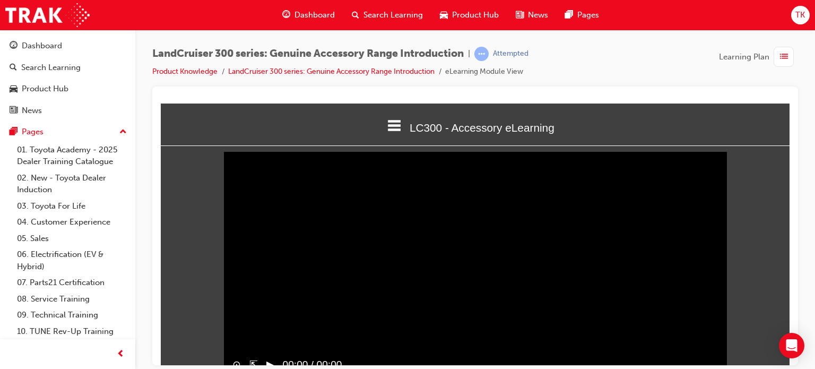
click at [280, 281] on video "Sorry, your browser does not support embedded videos. Download Instead" at bounding box center [475, 258] width 503 height 251
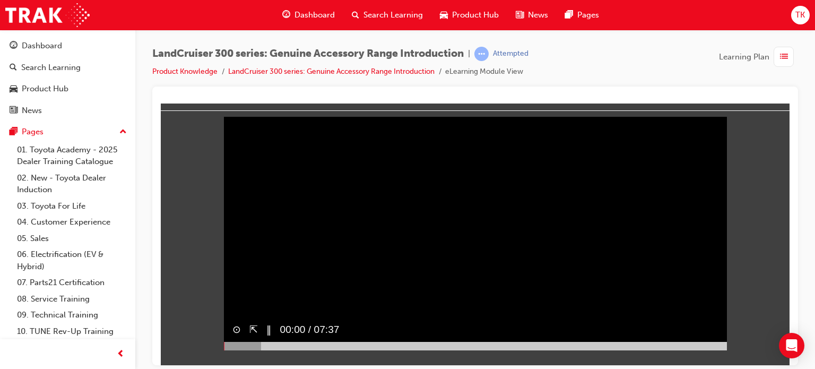
click at [352, 350] on div at bounding box center [475, 345] width 503 height 8
click at [710, 350] on div at bounding box center [475, 345] width 503 height 8
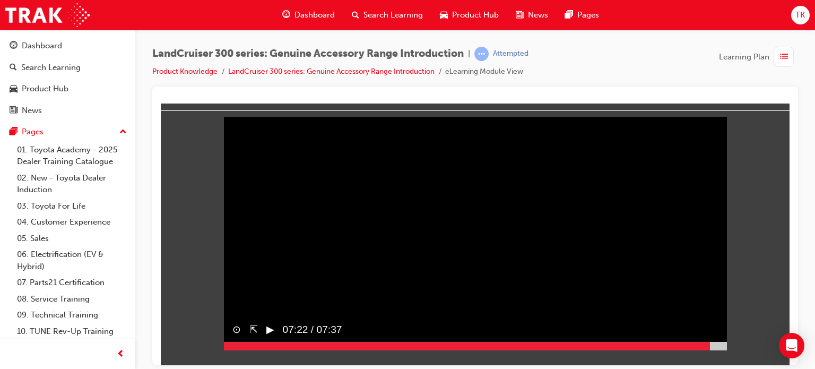
click at [719, 350] on div at bounding box center [475, 345] width 503 height 8
click at [720, 350] on div at bounding box center [475, 345] width 503 height 8
click at [274, 337] on button "▶︎" at bounding box center [270, 328] width 8 height 15
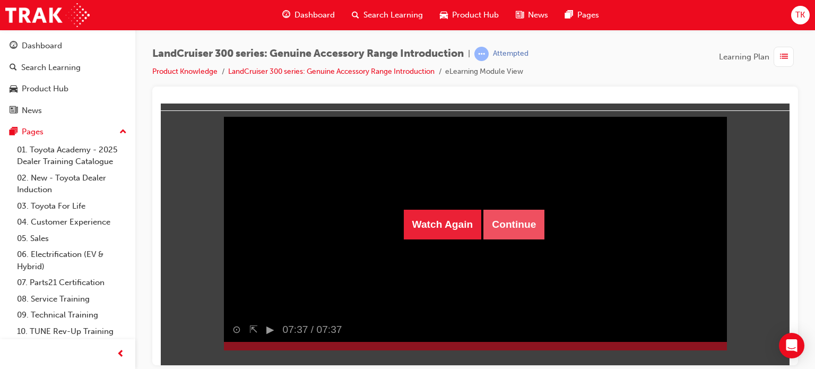
click at [528, 234] on button "Continue" at bounding box center [513, 224] width 61 height 30
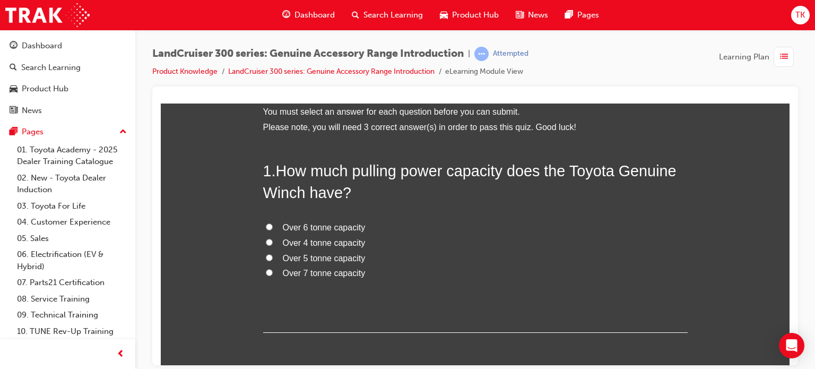
scroll to position [106, 0]
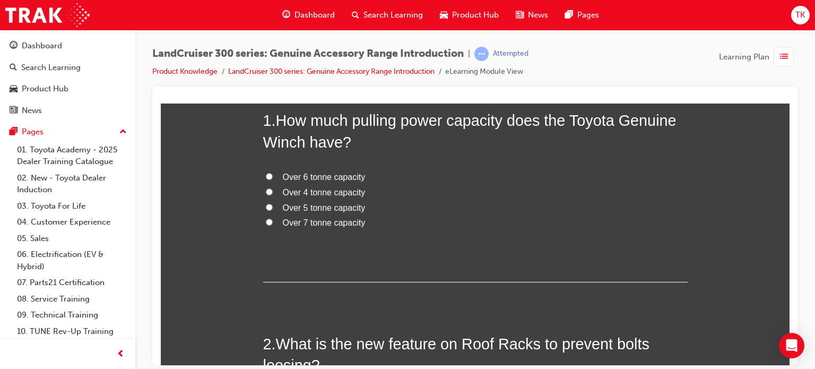
click at [293, 181] on span "Over 6 tonne capacity" at bounding box center [324, 176] width 83 height 9
click at [273, 179] on input "Over 6 tonne capacity" at bounding box center [269, 175] width 7 height 7
radio input "true"
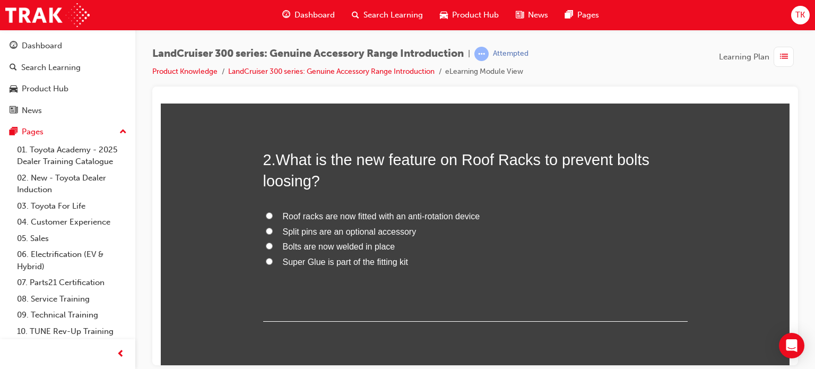
scroll to position [265, 0]
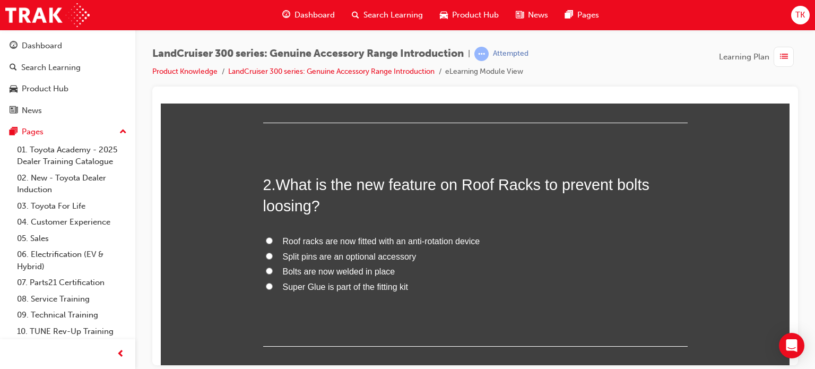
click at [342, 241] on span "Roof racks are now fitted with an anti-rotation device" at bounding box center [381, 240] width 197 height 9
click at [273, 241] on input "Roof racks are now fitted with an anti-rotation device" at bounding box center [269, 240] width 7 height 7
radio input "true"
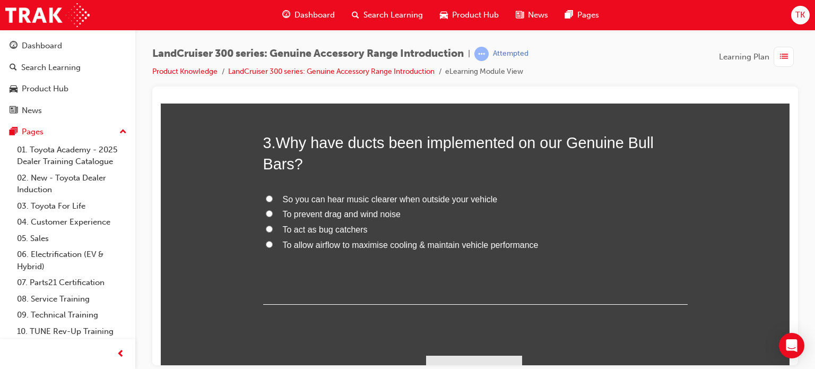
click at [304, 245] on span "To allow airflow to maximise cooling & maintain vehicle performance" at bounding box center [411, 244] width 256 height 9
click at [273, 245] on input "To allow airflow to maximise cooling & maintain vehicle performance" at bounding box center [269, 243] width 7 height 7
radio input "true"
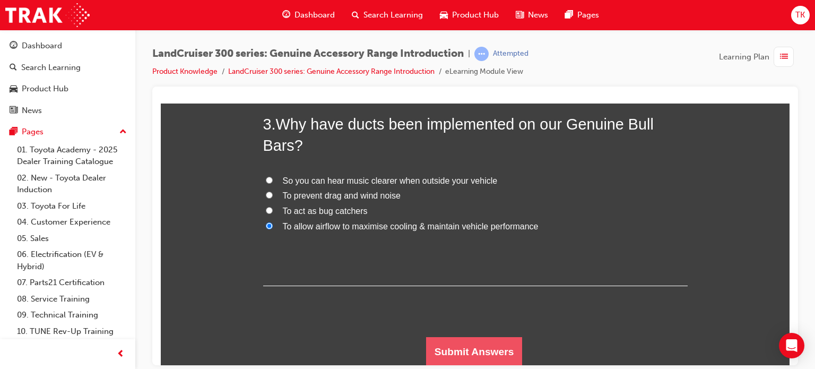
click at [455, 341] on button "Submit Answers" at bounding box center [474, 351] width 97 height 30
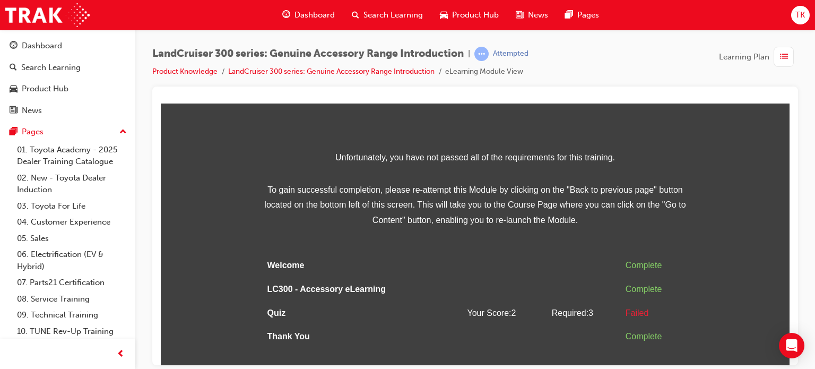
scroll to position [18, 0]
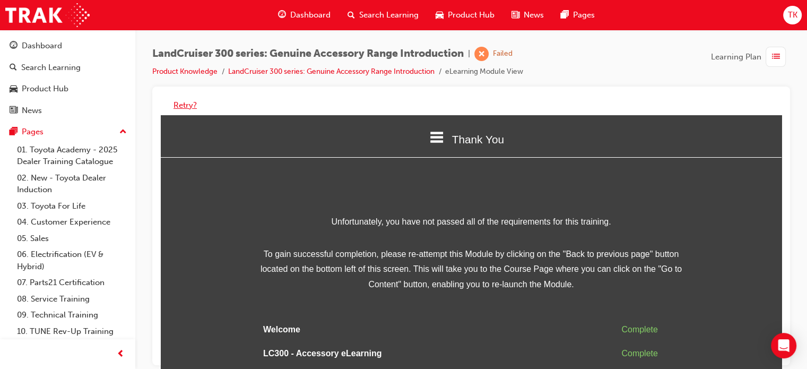
click at [191, 103] on button "Retry?" at bounding box center [184, 105] width 23 height 12
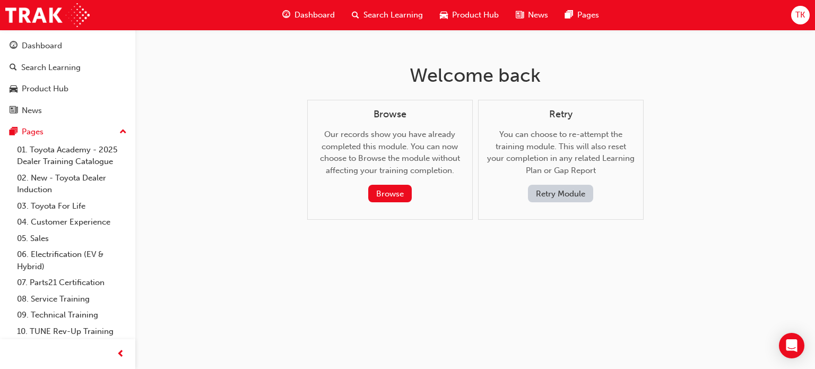
click at [542, 195] on button "Retry Module" at bounding box center [560, 194] width 65 height 18
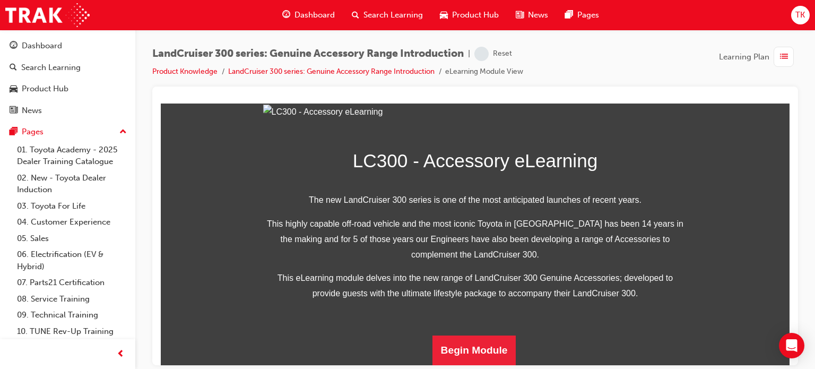
scroll to position [321, 0]
click at [484, 336] on button "Begin Module" at bounding box center [474, 350] width 84 height 30
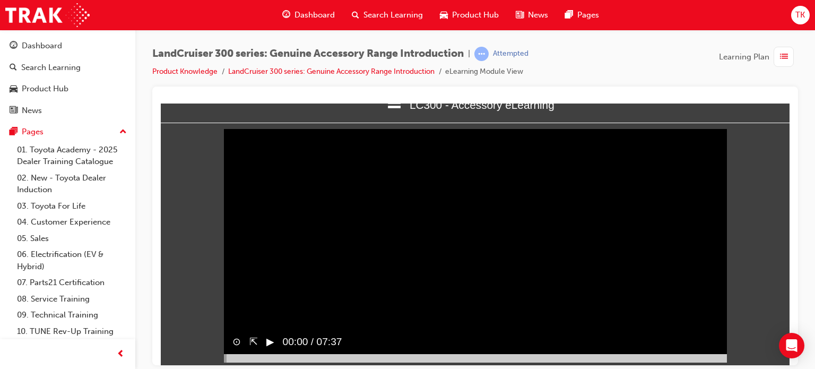
scroll to position [35, 0]
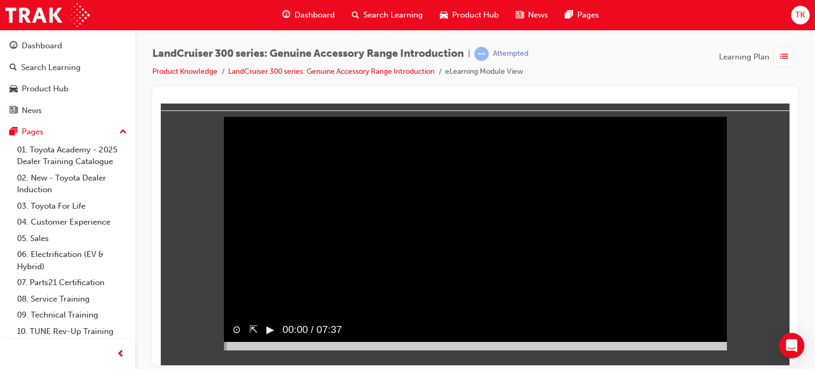
click at [274, 337] on button "▶︎" at bounding box center [270, 328] width 8 height 15
click at [719, 350] on div at bounding box center [475, 345] width 503 height 8
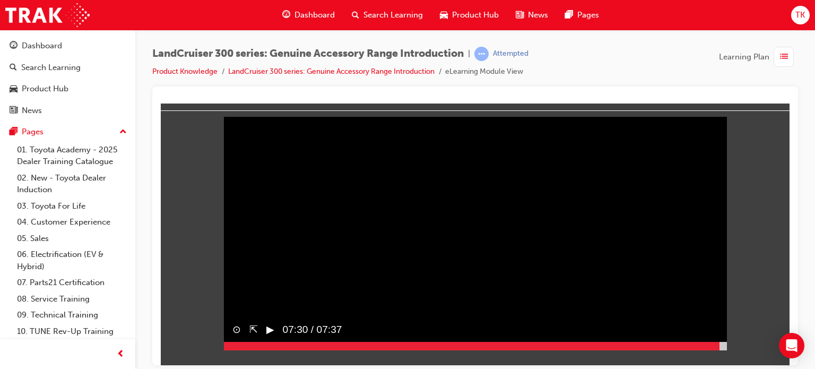
click at [721, 350] on div at bounding box center [475, 345] width 503 height 8
click at [723, 350] on div at bounding box center [475, 345] width 503 height 8
click at [271, 337] on button "▶︎" at bounding box center [270, 328] width 8 height 15
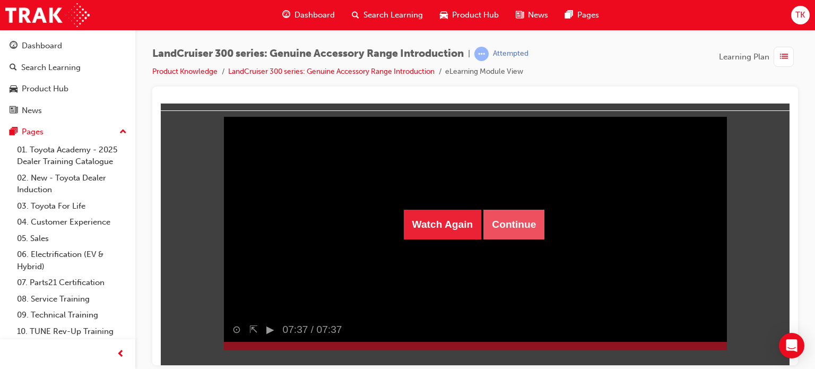
click at [521, 234] on button "Continue" at bounding box center [513, 224] width 61 height 30
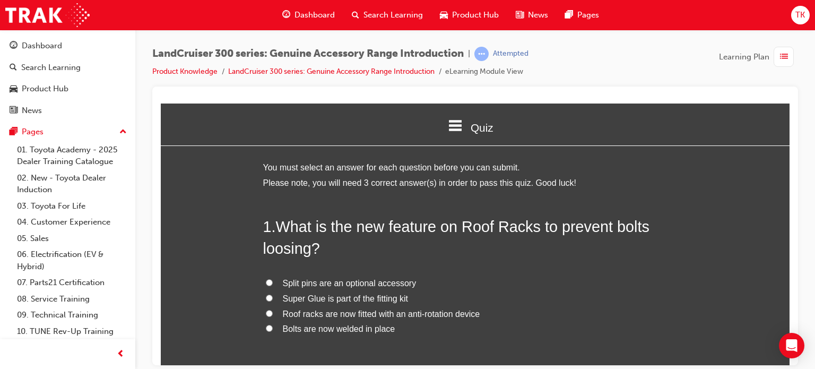
scroll to position [53, 0]
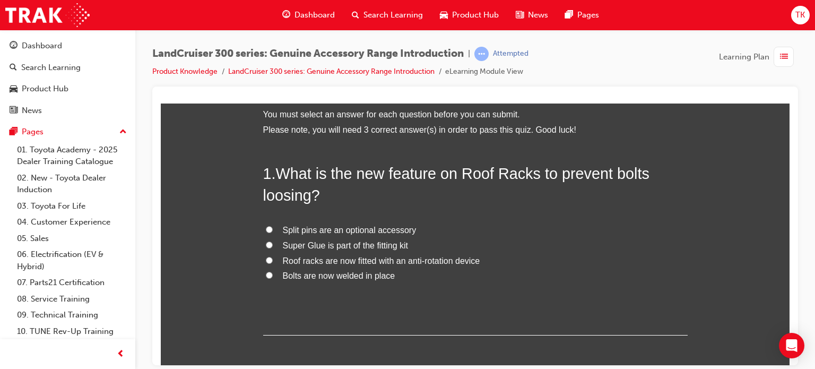
click at [327, 257] on span "Roof racks are now fitted with an anti-rotation device" at bounding box center [381, 260] width 197 height 9
click at [273, 257] on input "Roof racks are now fitted with an anti-rotation device" at bounding box center [269, 259] width 7 height 7
radio input "true"
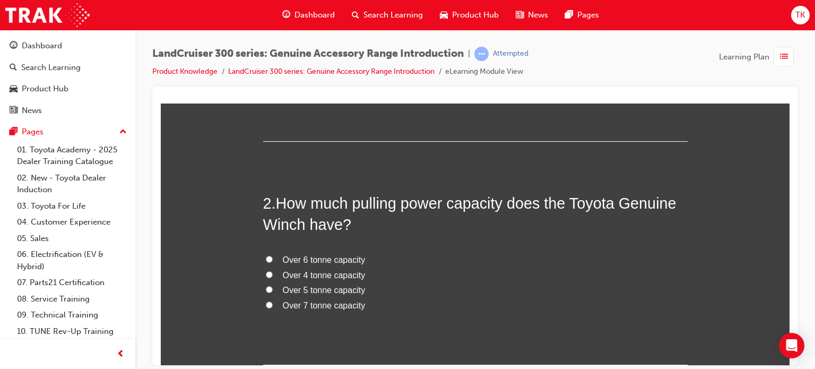
scroll to position [265, 0]
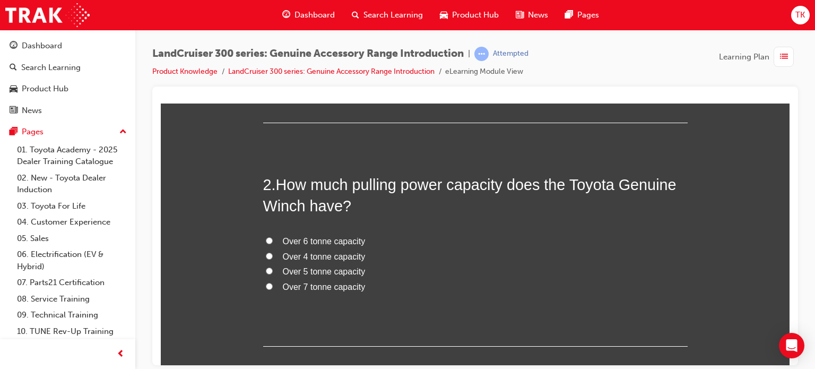
click at [306, 253] on span "Over 4 tonne capacity" at bounding box center [324, 255] width 83 height 9
click at [273, 253] on input "Over 4 tonne capacity" at bounding box center [269, 255] width 7 height 7
radio input "true"
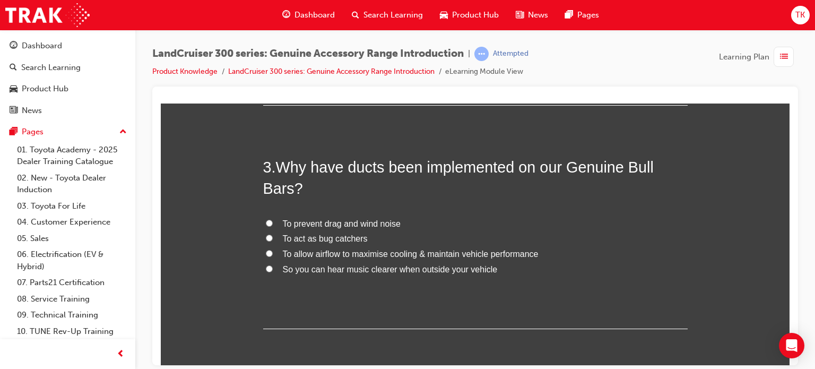
scroll to position [530, 0]
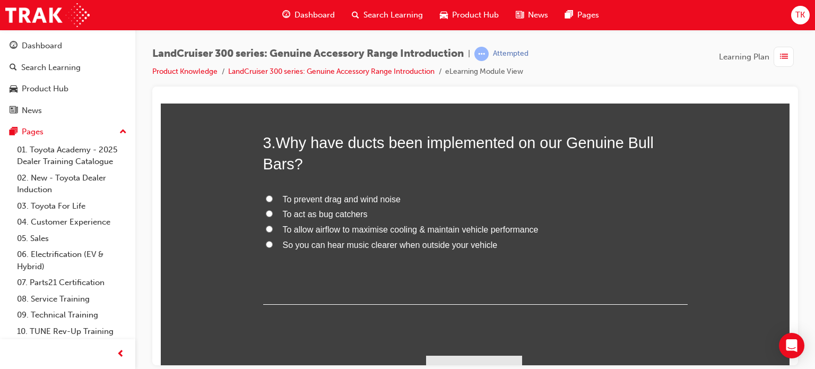
click at [369, 232] on span "To allow airflow to maximise cooling & maintain vehicle performance" at bounding box center [411, 228] width 256 height 9
click at [273, 232] on input "To allow airflow to maximise cooling & maintain vehicle performance" at bounding box center [269, 228] width 7 height 7
radio input "true"
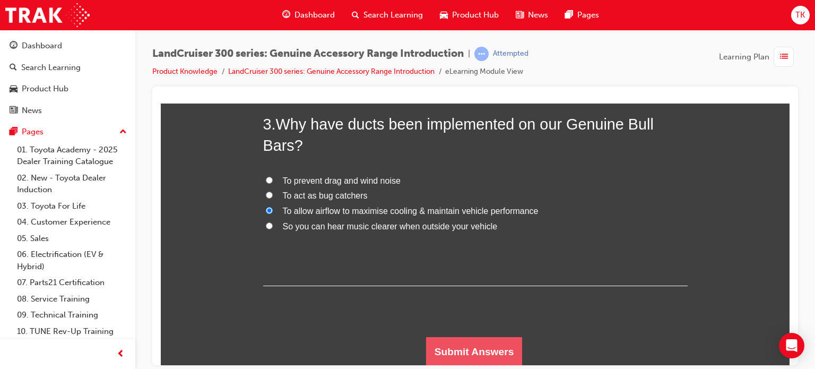
click at [442, 341] on button "Submit Answers" at bounding box center [474, 351] width 97 height 30
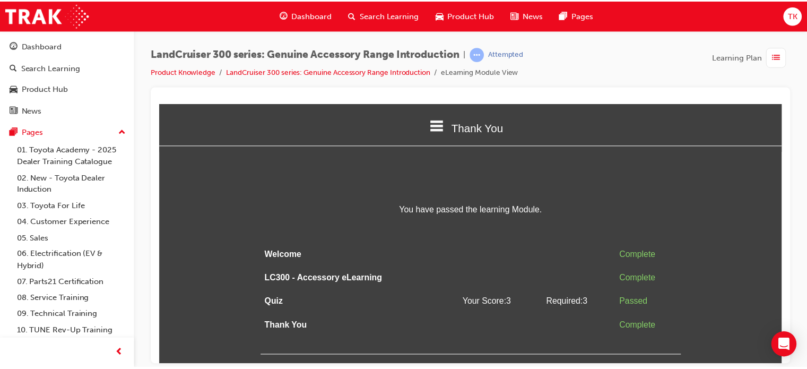
scroll to position [0, 0]
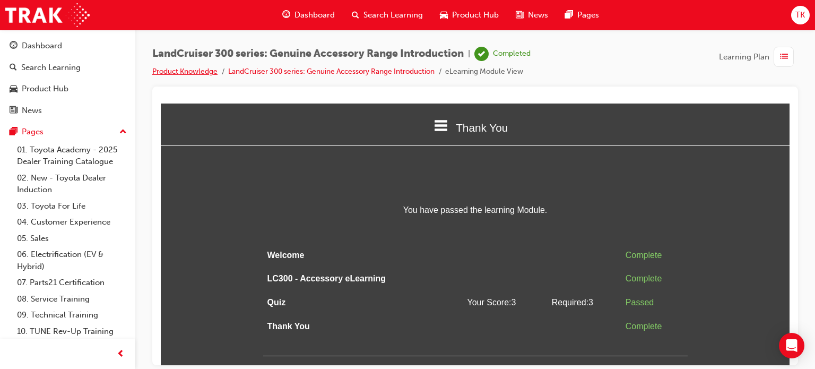
click at [164, 70] on link "Product Knowledge" at bounding box center [184, 71] width 65 height 9
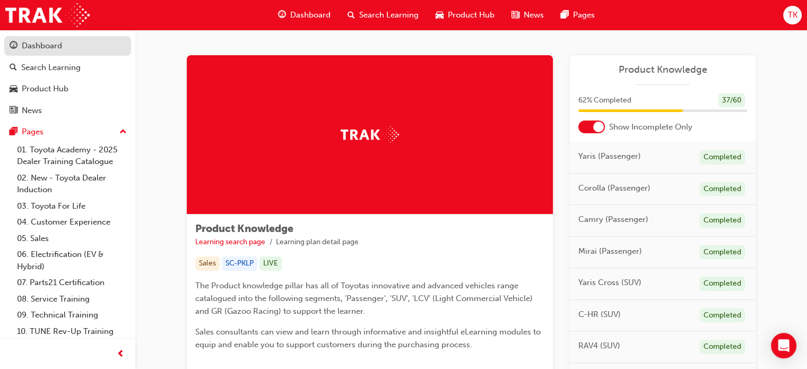
click at [53, 34] on button "Dashboard Search Learning Product Hub News Pages" at bounding box center [67, 78] width 127 height 88
click at [51, 46] on div "Dashboard" at bounding box center [42, 46] width 40 height 12
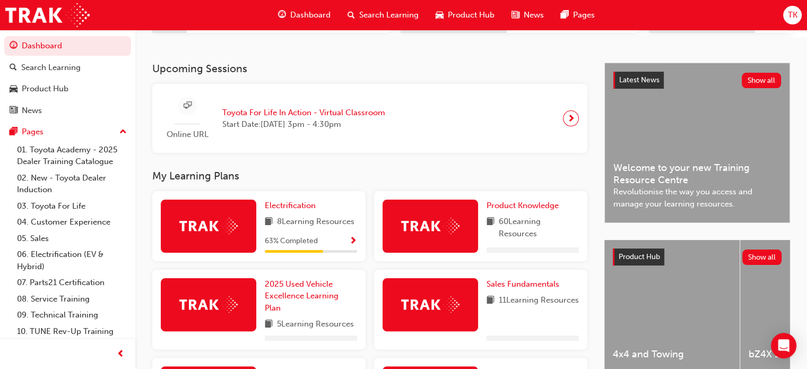
scroll to position [212, 0]
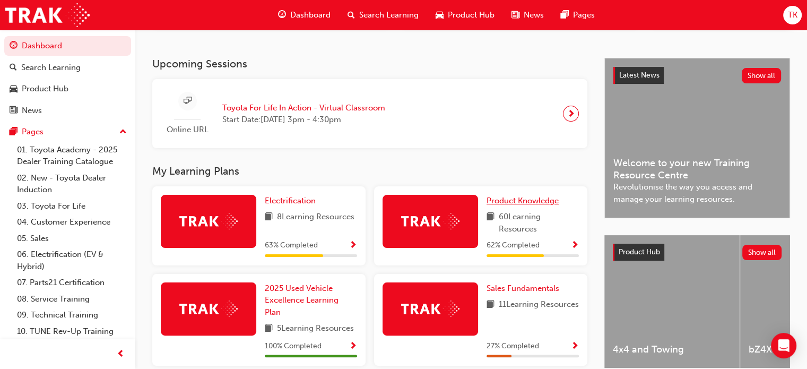
click at [522, 203] on span "Product Knowledge" at bounding box center [522, 201] width 72 height 10
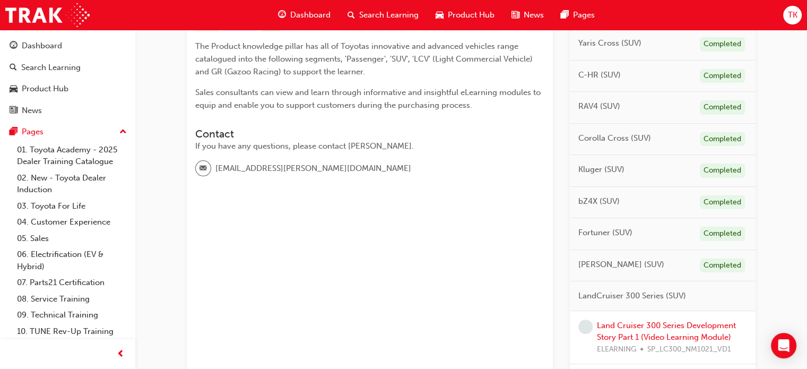
scroll to position [265, 0]
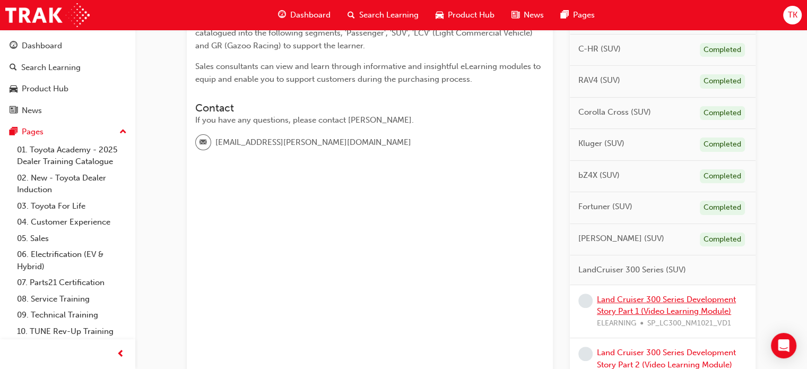
click at [611, 295] on link "Land Cruiser 300 Series Development Story Part 1 (Video Learning Module)" at bounding box center [666, 305] width 139 height 22
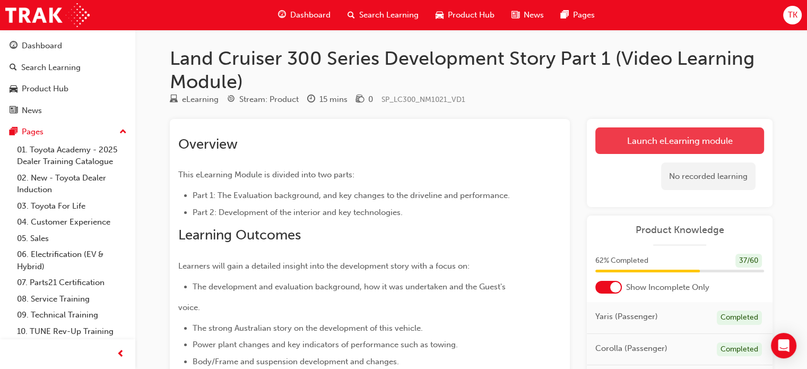
click at [635, 141] on link "Launch eLearning module" at bounding box center [679, 140] width 169 height 27
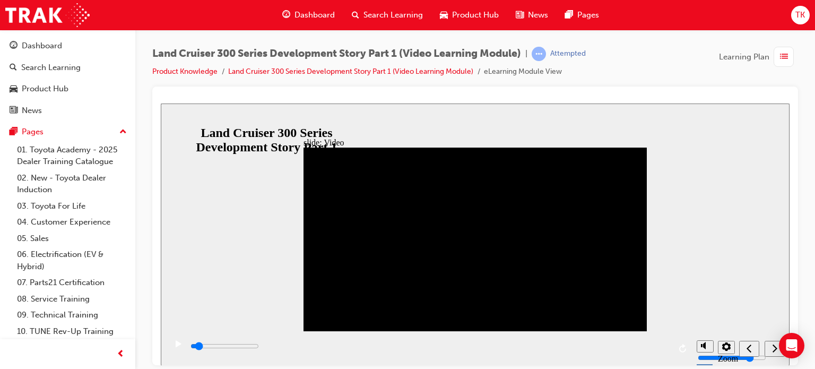
click at [664, 347] on div "playback controls" at bounding box center [428, 347] width 525 height 34
drag, startPoint x: 199, startPoint y: 348, endPoint x: 388, endPoint y: 353, distance: 188.9
click at [388, 353] on div "playback controls" at bounding box center [428, 347] width 525 height 34
type input "198500"
